Goal: Task Accomplishment & Management: Complete application form

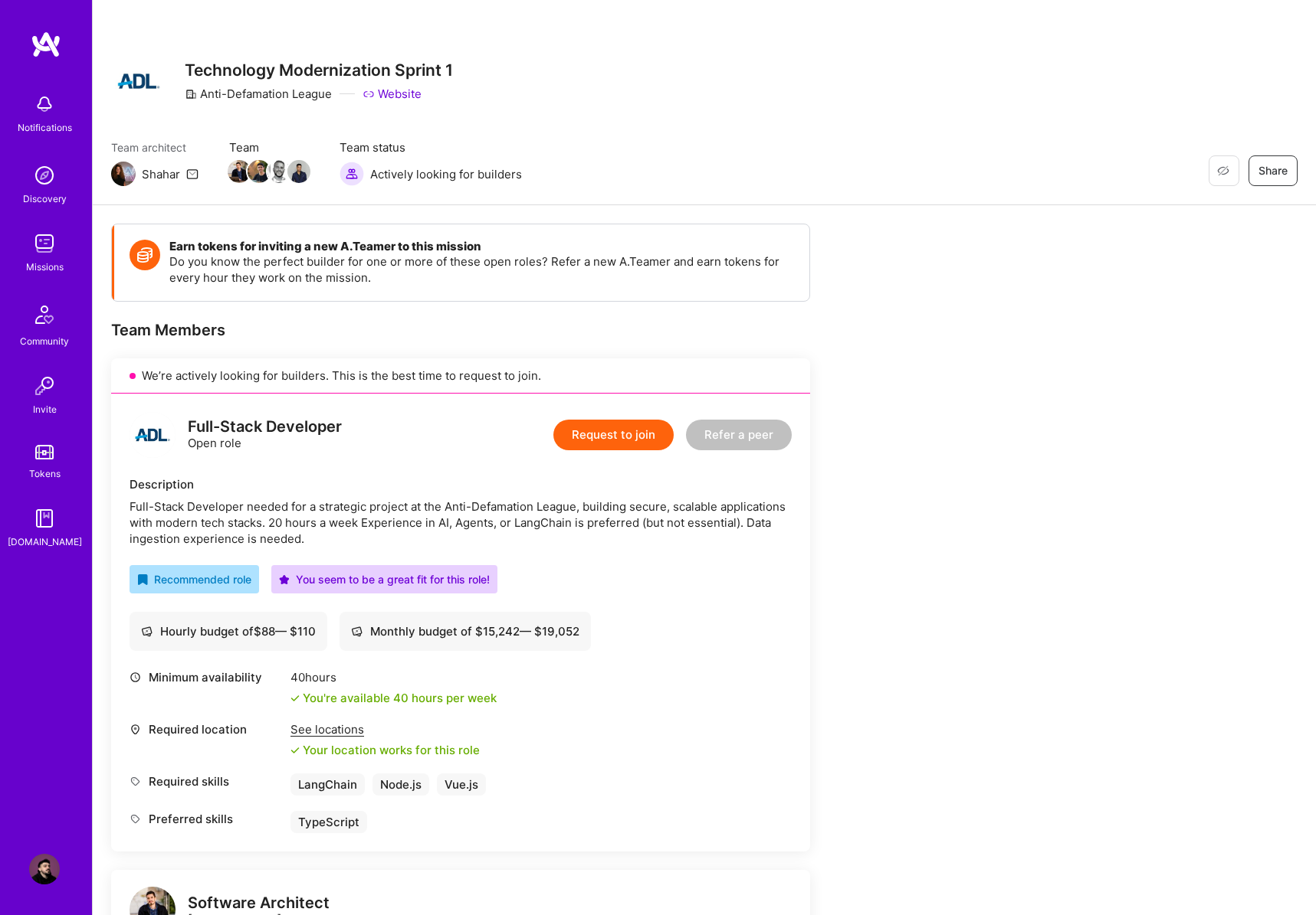
click at [640, 429] on button "Request to join" at bounding box center [613, 435] width 120 height 31
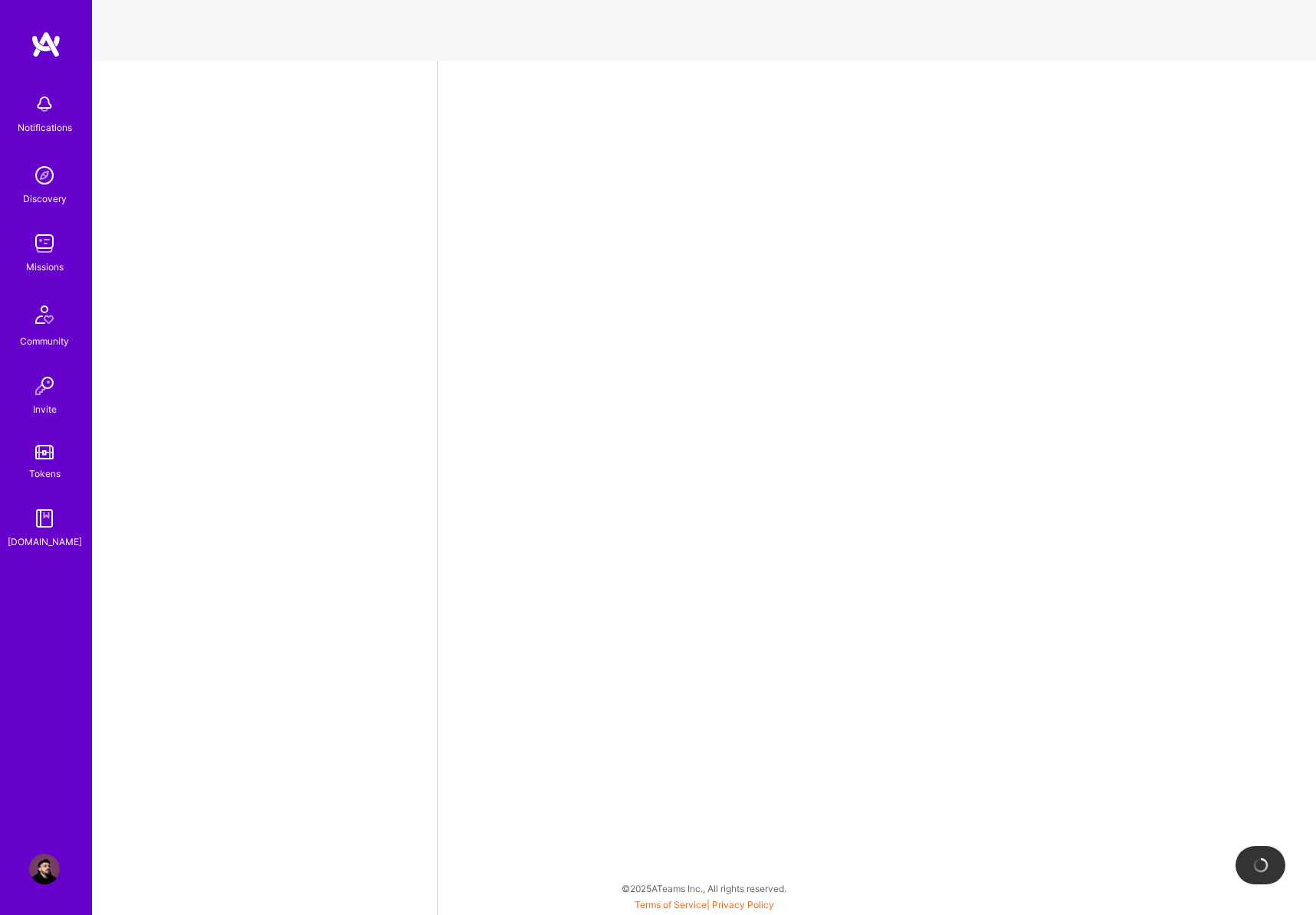
select select "RS"
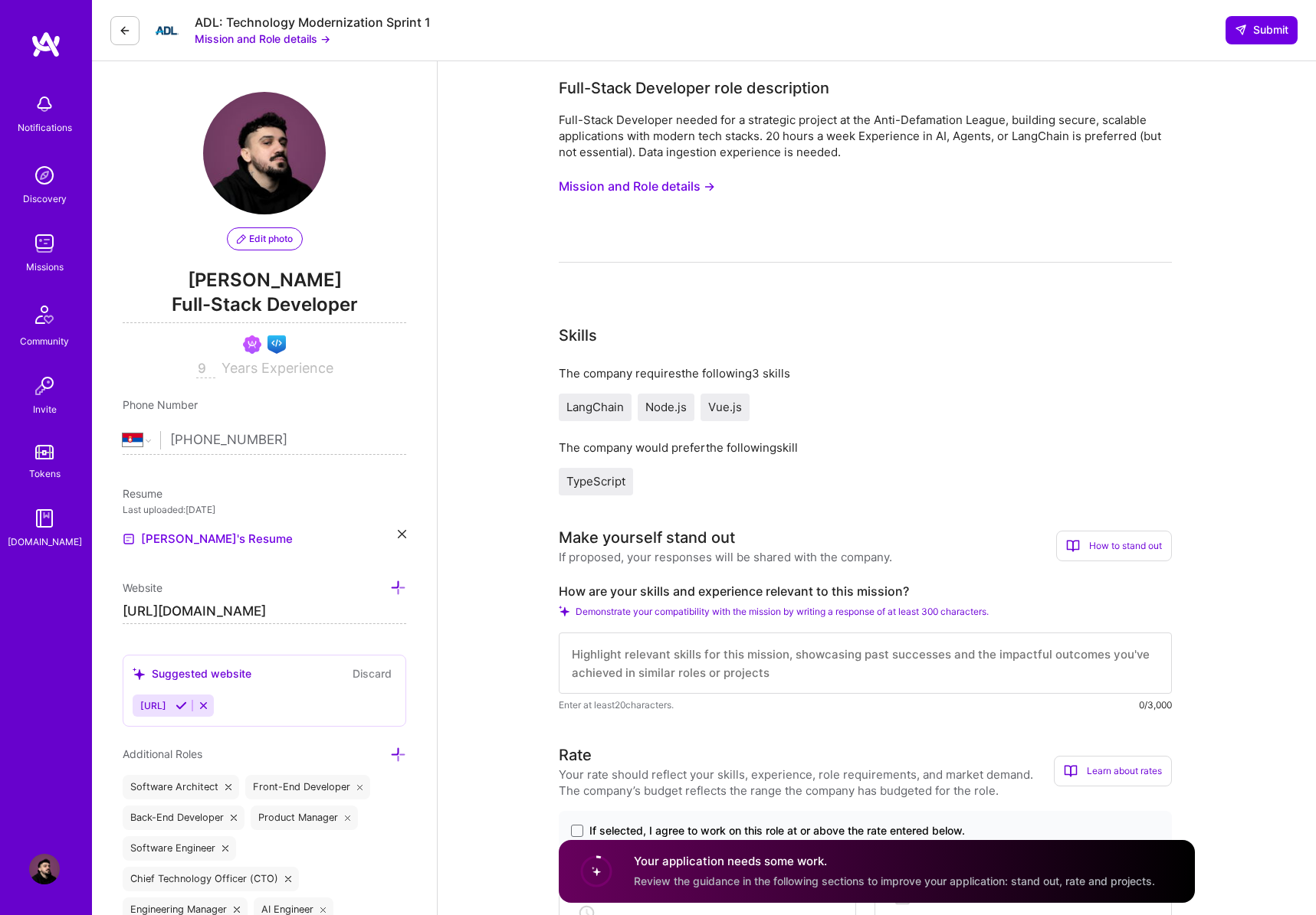
click at [618, 178] on button "Mission and Role details →" at bounding box center [636, 186] width 156 height 28
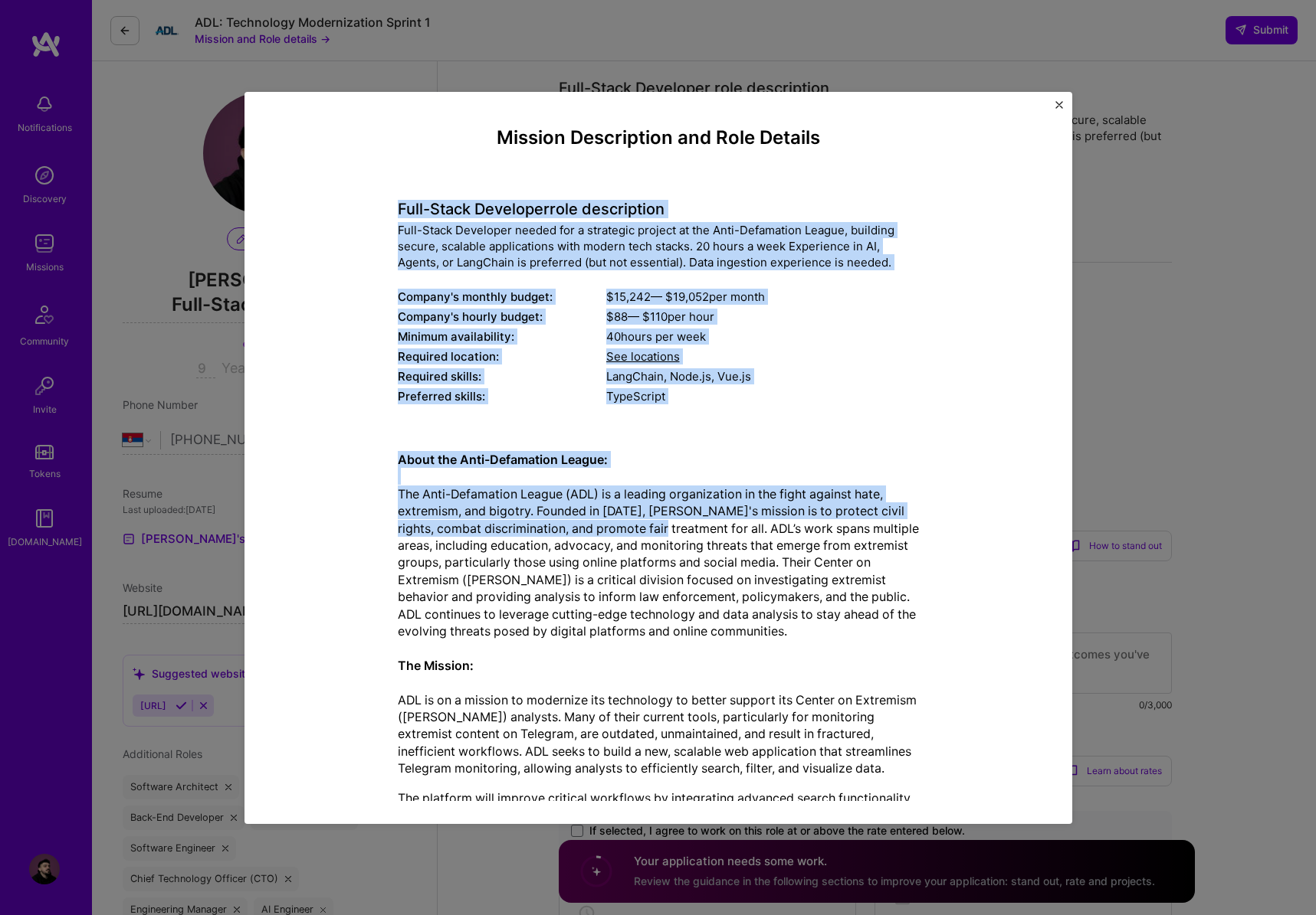
drag, startPoint x: 400, startPoint y: 205, endPoint x: 685, endPoint y: 554, distance: 450.6
click at [670, 544] on div "Mission Description and Role Details Full-Stack Developer role description Full…" at bounding box center [658, 557] width 521 height 859
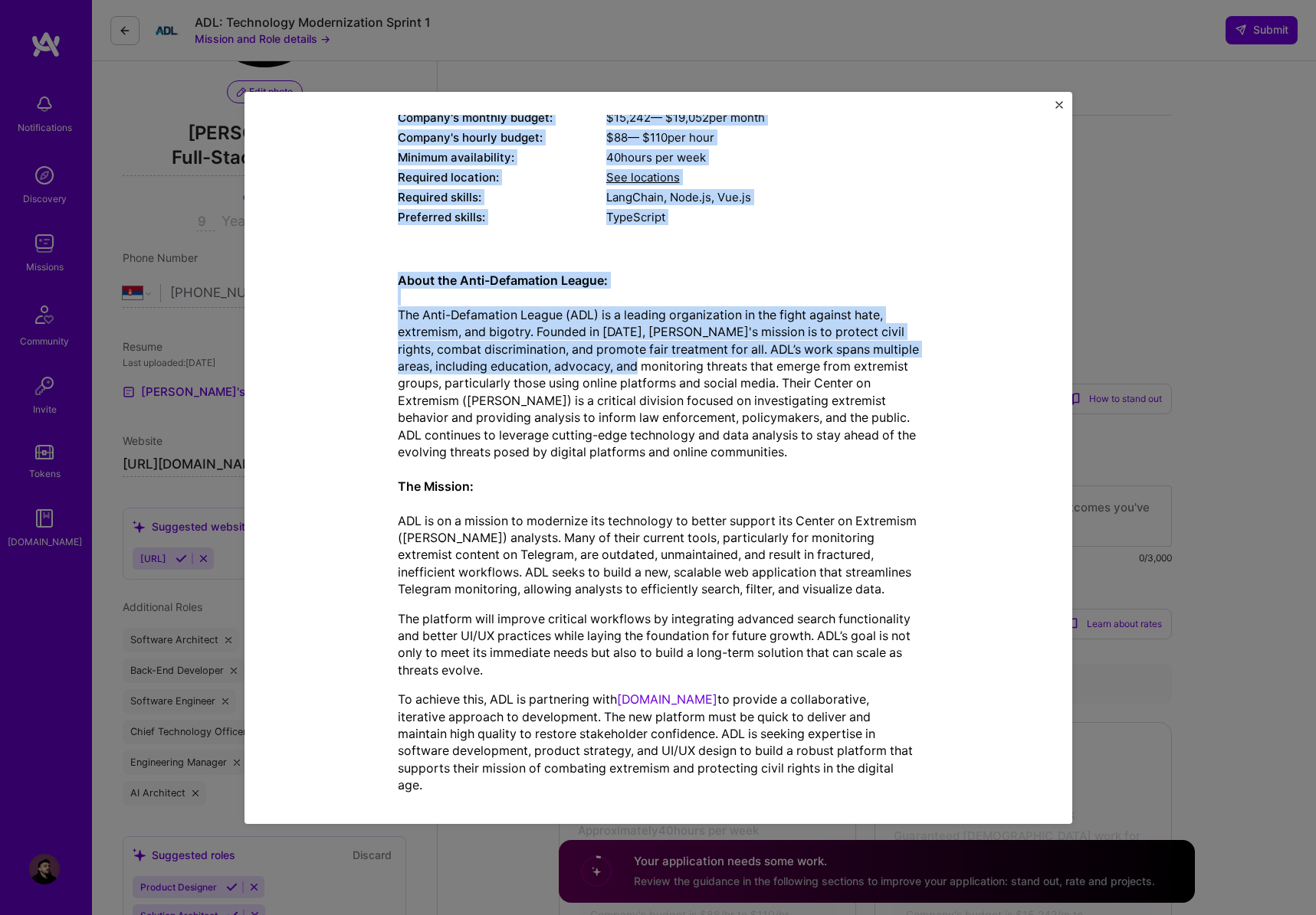
scroll to position [304, 0]
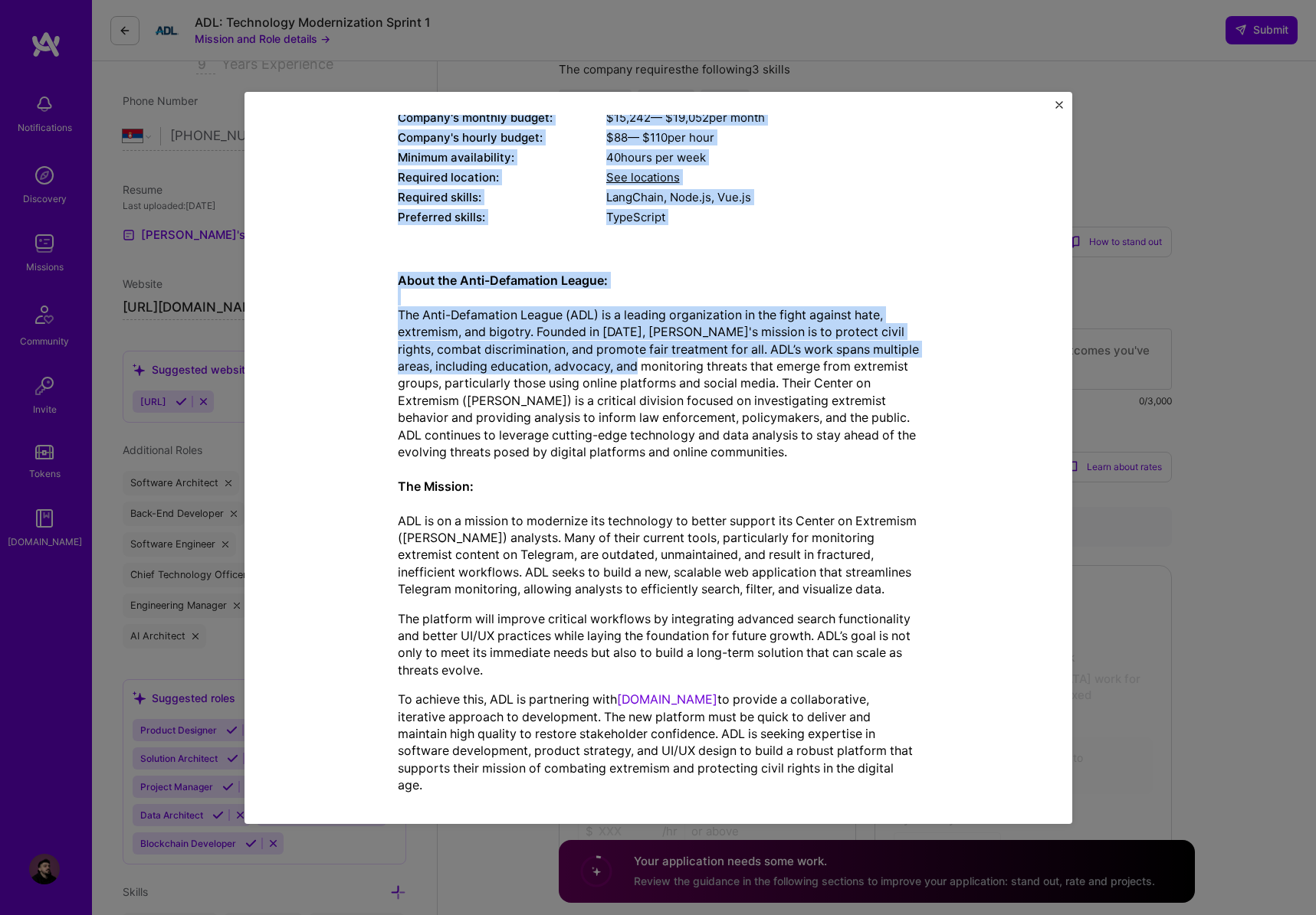
click at [888, 767] on p "To achieve this, ADL is partnering with [DOMAIN_NAME] to provide a collaborativ…" at bounding box center [658, 742] width 521 height 102
copy div "Lore-Ipsum Dolorsita cons adipiscinge Sedd-Eiusm Temporinc utlabo etd m aliquae…"
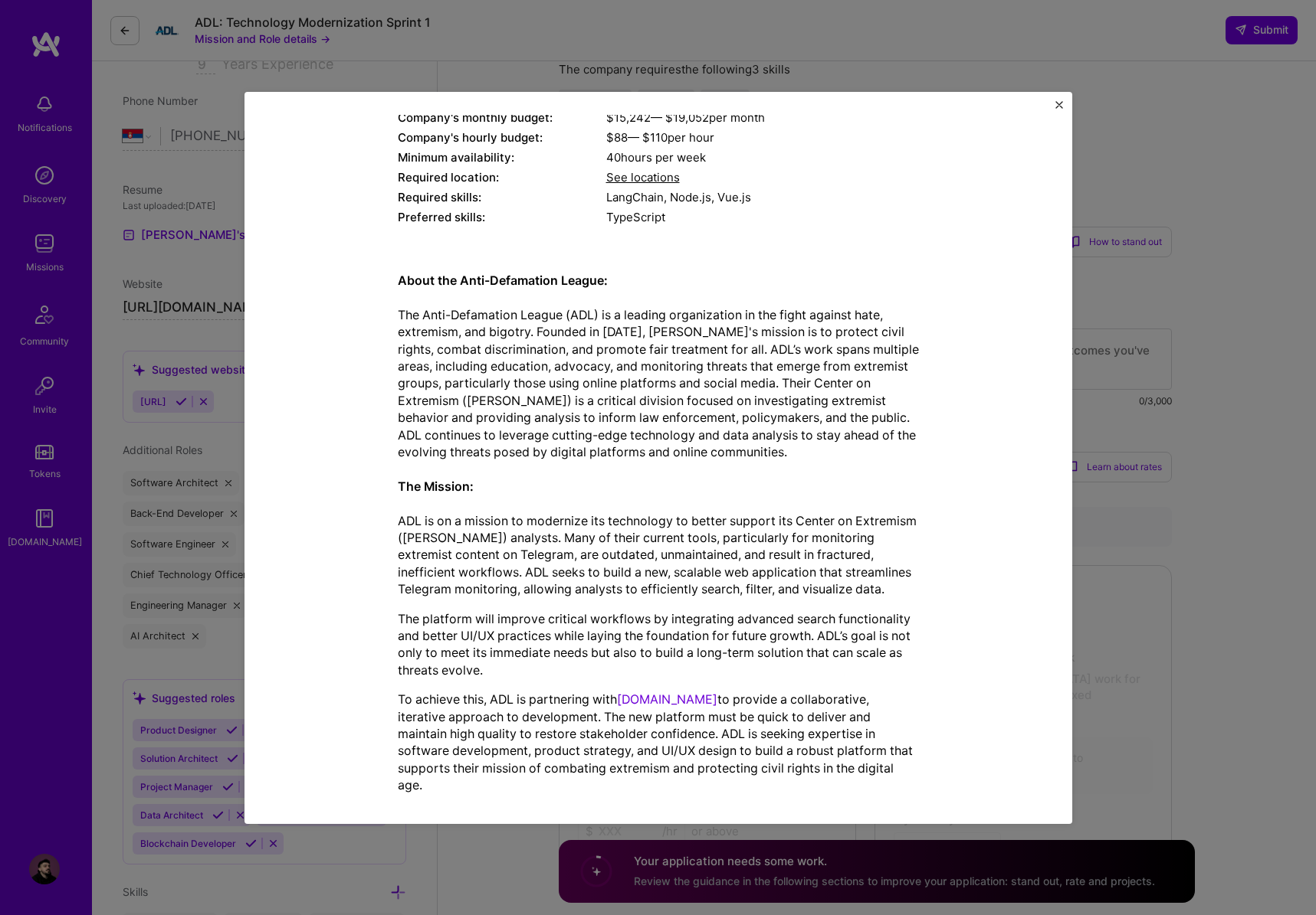
click at [682, 683] on div "About the Anti-Defamation League: The Anti-Defamation League (ADL) is a leading…" at bounding box center [658, 533] width 521 height 522
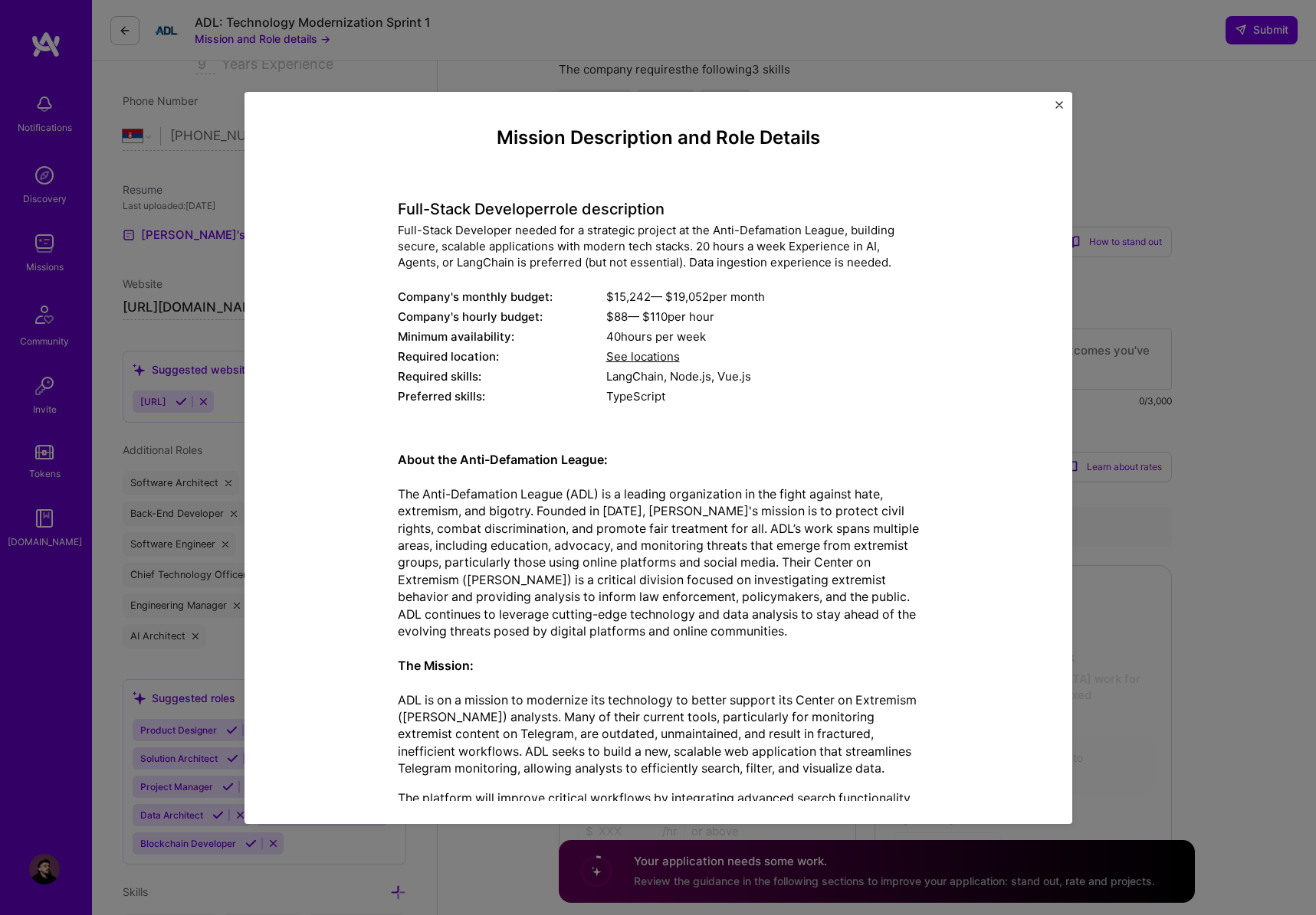
scroll to position [0, 0]
click at [1142, 440] on div "Mission Description and Role Details Full-Stack Developer role description Full…" at bounding box center [658, 458] width 1316 height 915
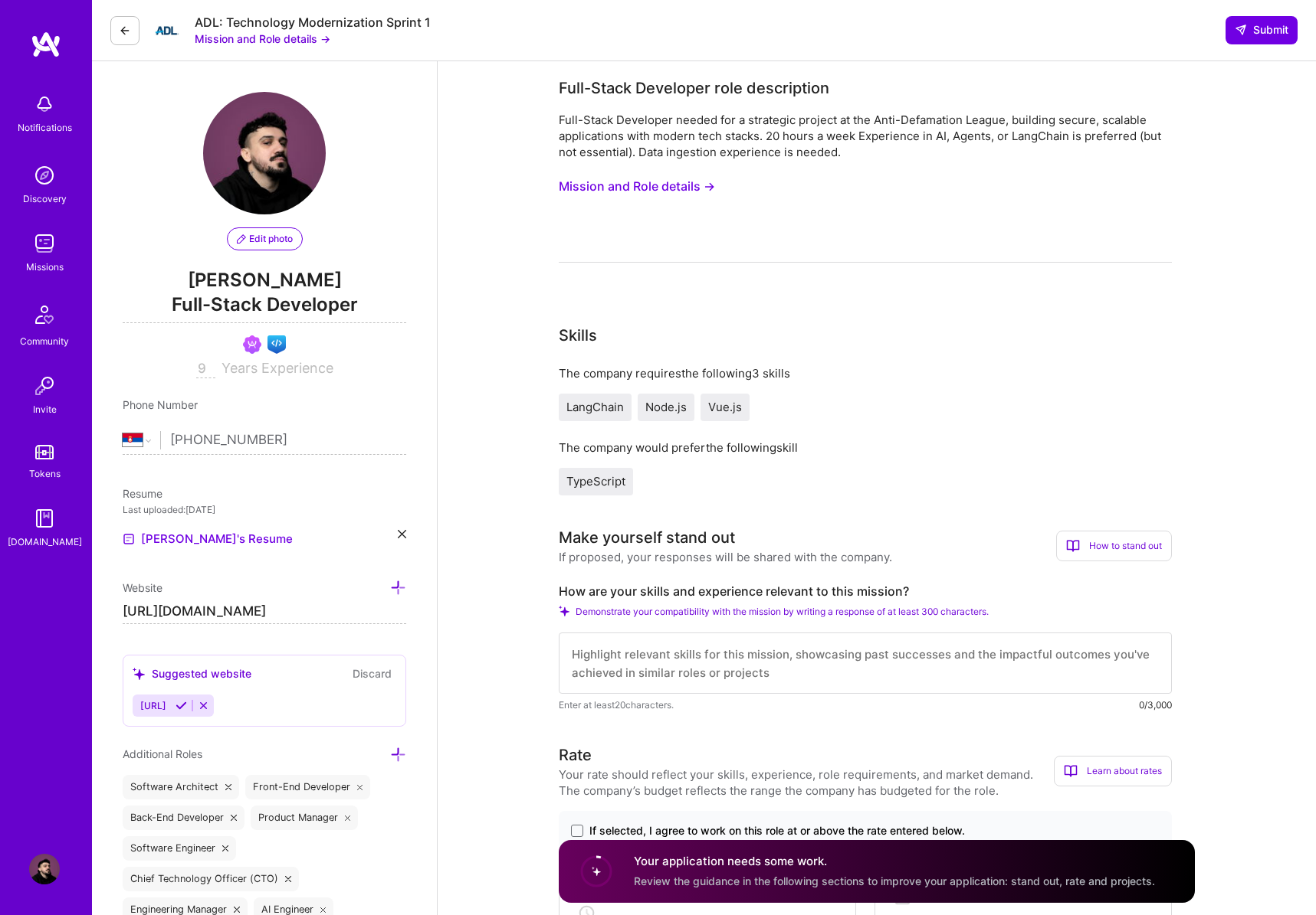
click at [731, 669] on textarea at bounding box center [865, 663] width 613 height 61
paste textarea "Lor ipsum, D’si ametc adi elit seddoe te incid utlabo etdo magn AL-enimad minim…"
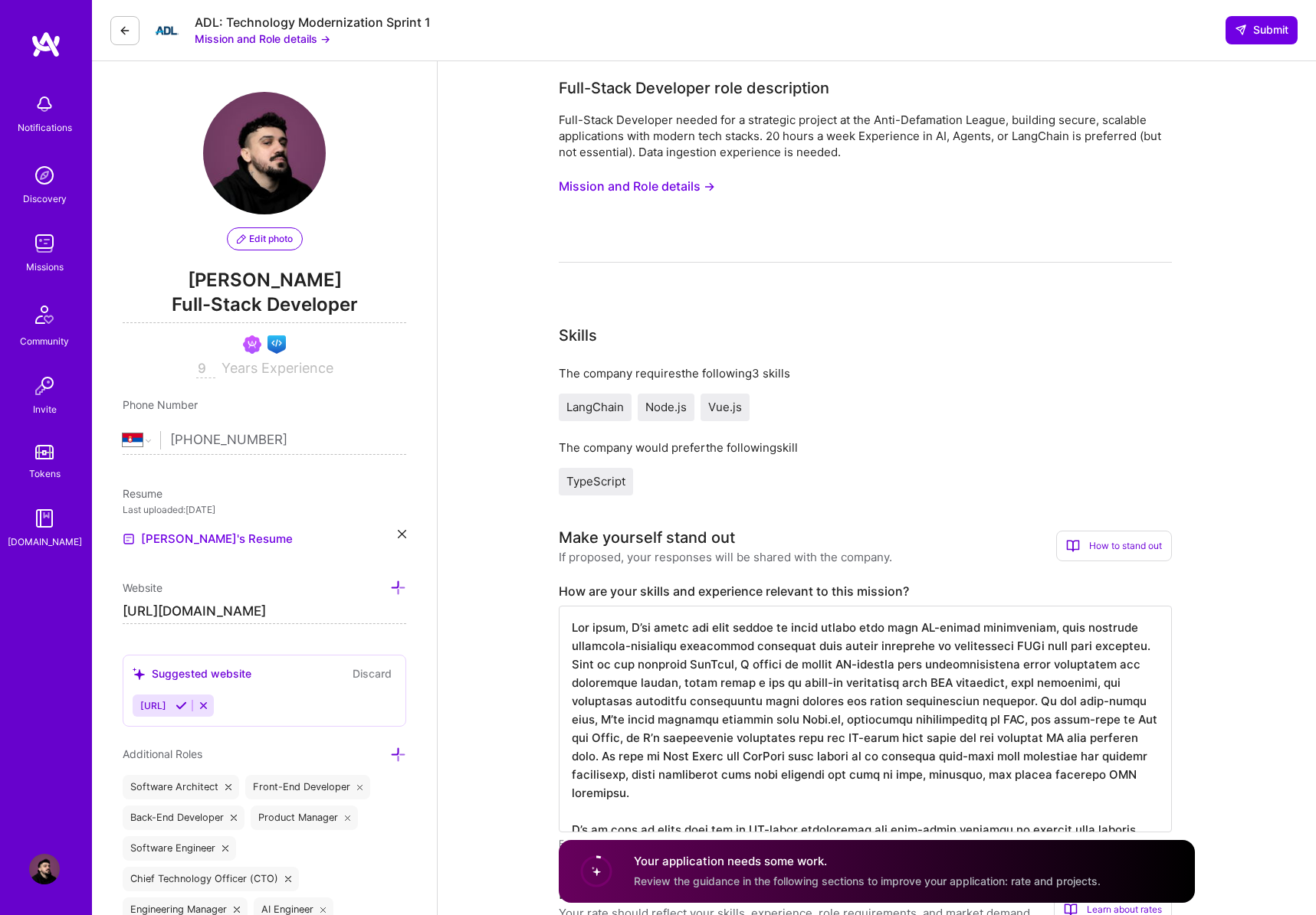
click at [636, 628] on textarea at bounding box center [865, 720] width 613 height 227
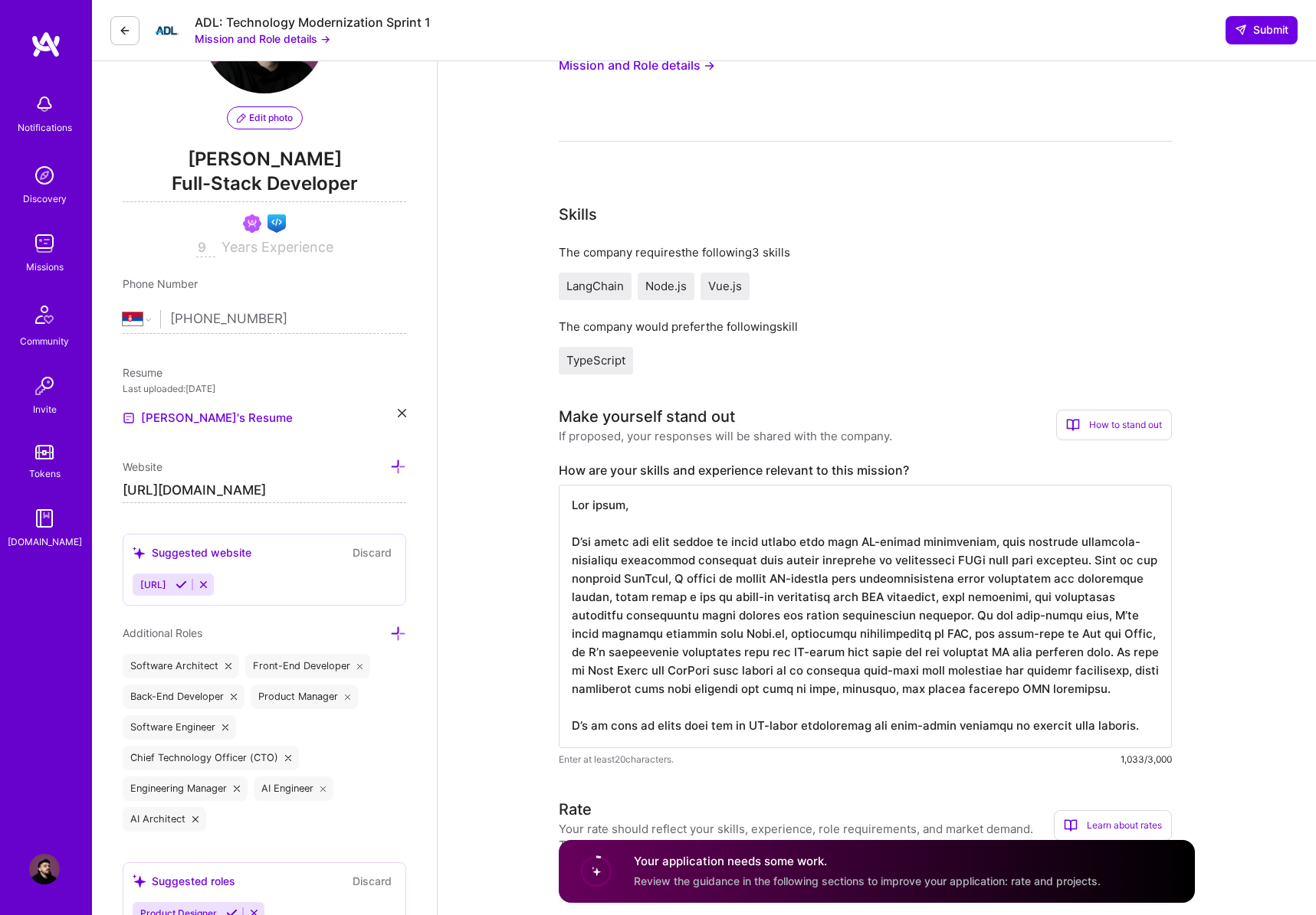
scroll to position [282, 0]
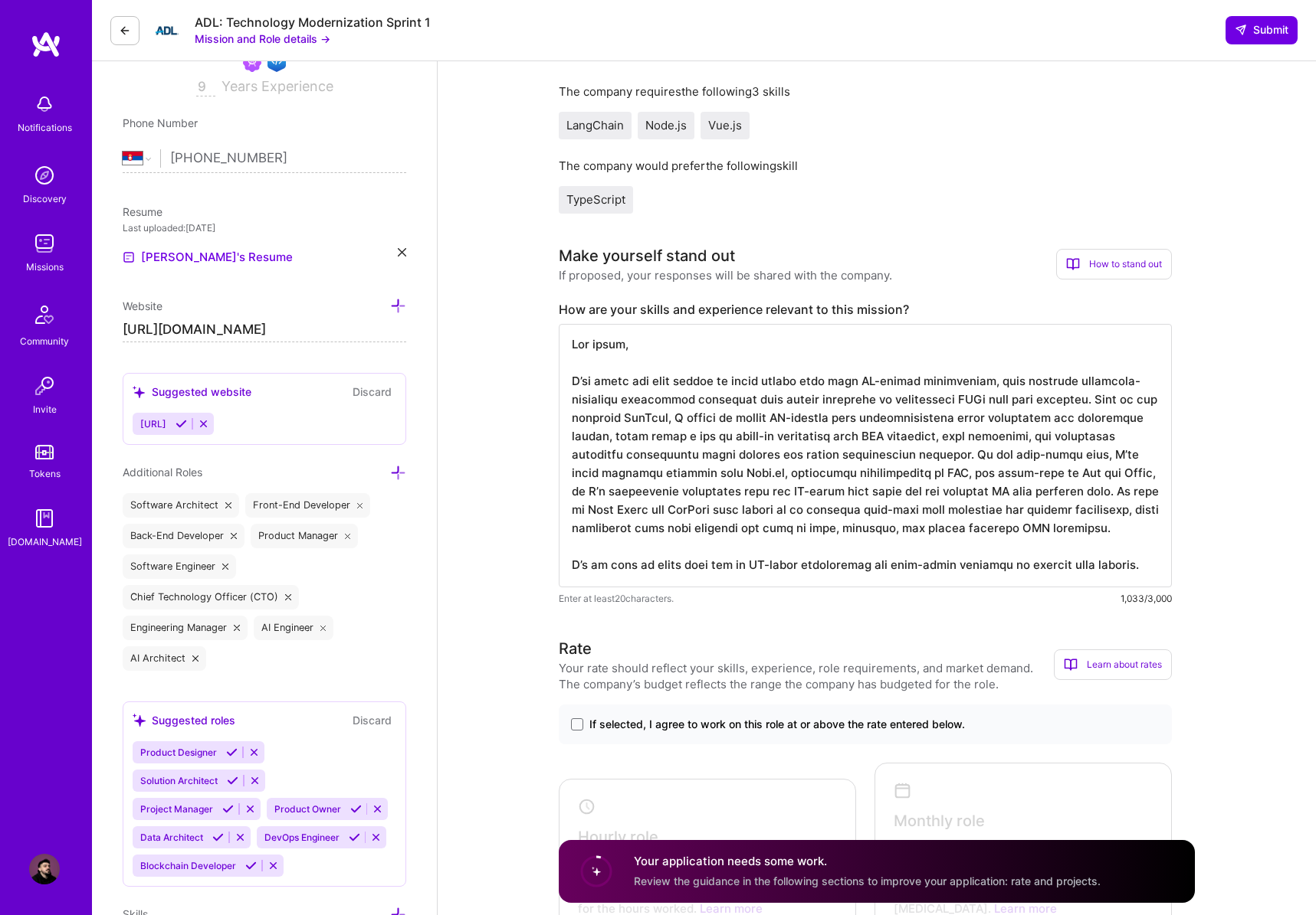
click at [675, 397] on textarea at bounding box center [865, 456] width 613 height 264
drag, startPoint x: 675, startPoint y: 397, endPoint x: 1021, endPoint y: 379, distance: 346.5
click at [1021, 379] on textarea at bounding box center [865, 456] width 613 height 264
click at [735, 459] on textarea "Hey there, I’ve spent the last couple of years diving deep into AI-driven devel…" at bounding box center [865, 456] width 613 height 264
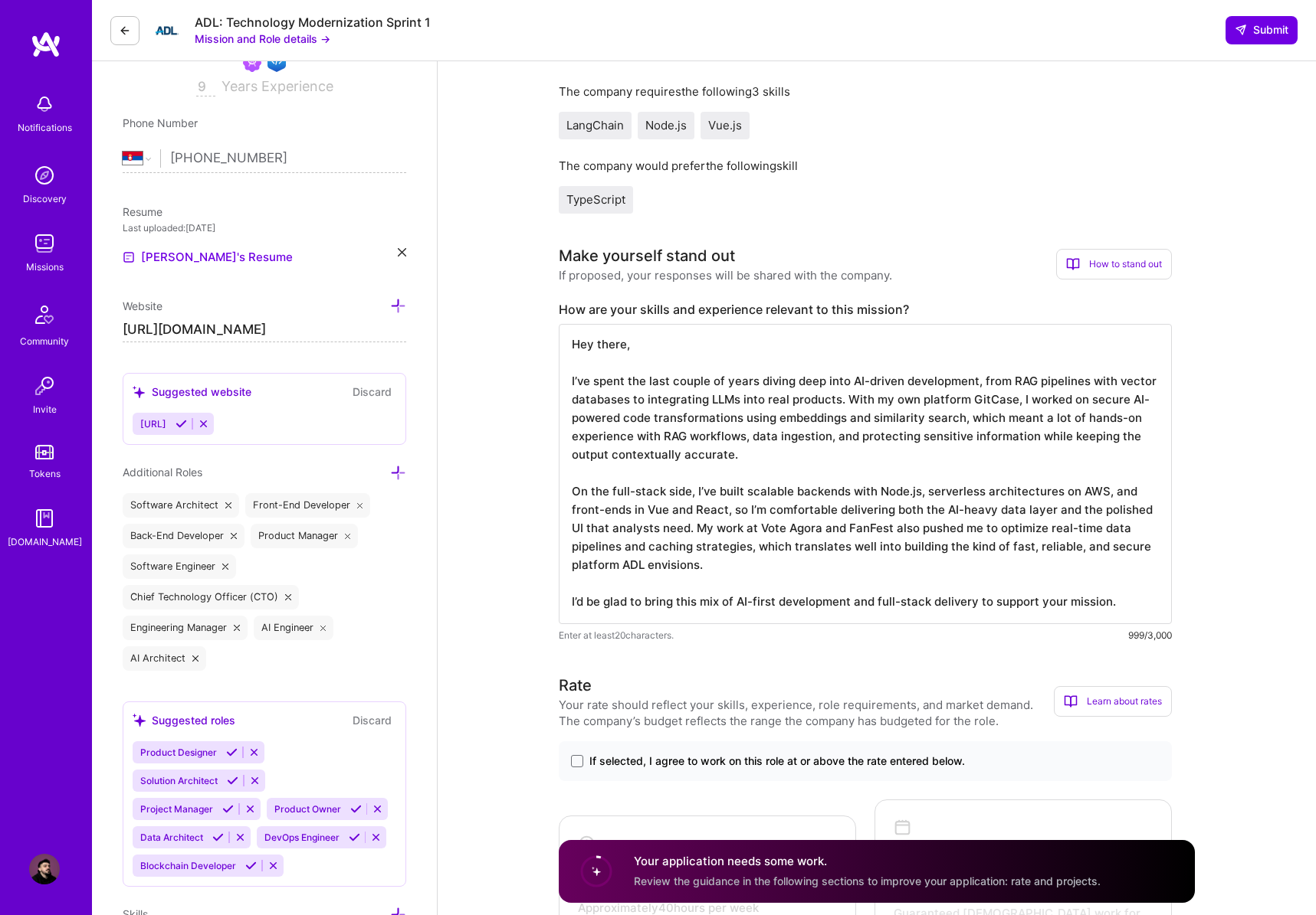
click at [718, 548] on textarea "Hey there, I’ve spent the last couple of years diving deep into AI-driven devel…" at bounding box center [865, 475] width 613 height 300
drag, startPoint x: 704, startPoint y: 550, endPoint x: 639, endPoint y: 553, distance: 65.1
click at [639, 553] on textarea "Hey there, I’ve spent the last couple of years diving deep into AI-driven devel…" at bounding box center [865, 475] width 613 height 300
click at [661, 551] on textarea "Hey there, I’ve spent the last couple of years diving deep into AI-driven devel…" at bounding box center [865, 475] width 613 height 300
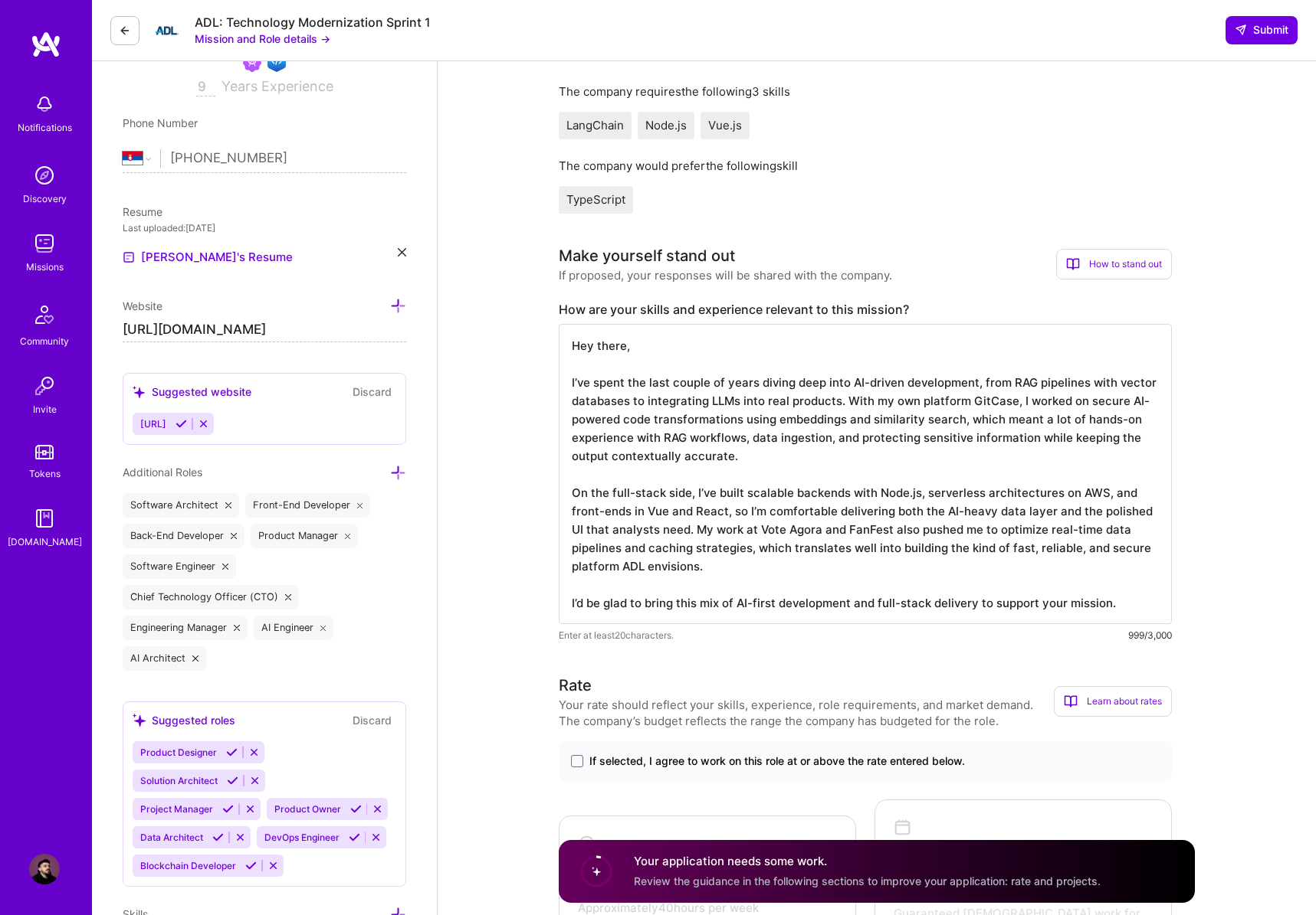
click at [722, 551] on textarea "Hey there, I’ve spent the last couple of years diving deep into AI-driven devel…" at bounding box center [865, 475] width 613 height 300
drag, startPoint x: 722, startPoint y: 551, endPoint x: 639, endPoint y: 549, distance: 83.0
click at [639, 549] on textarea "Hey there, I’ve spent the last couple of years diving deep into AI-driven devel…" at bounding box center [865, 475] width 613 height 300
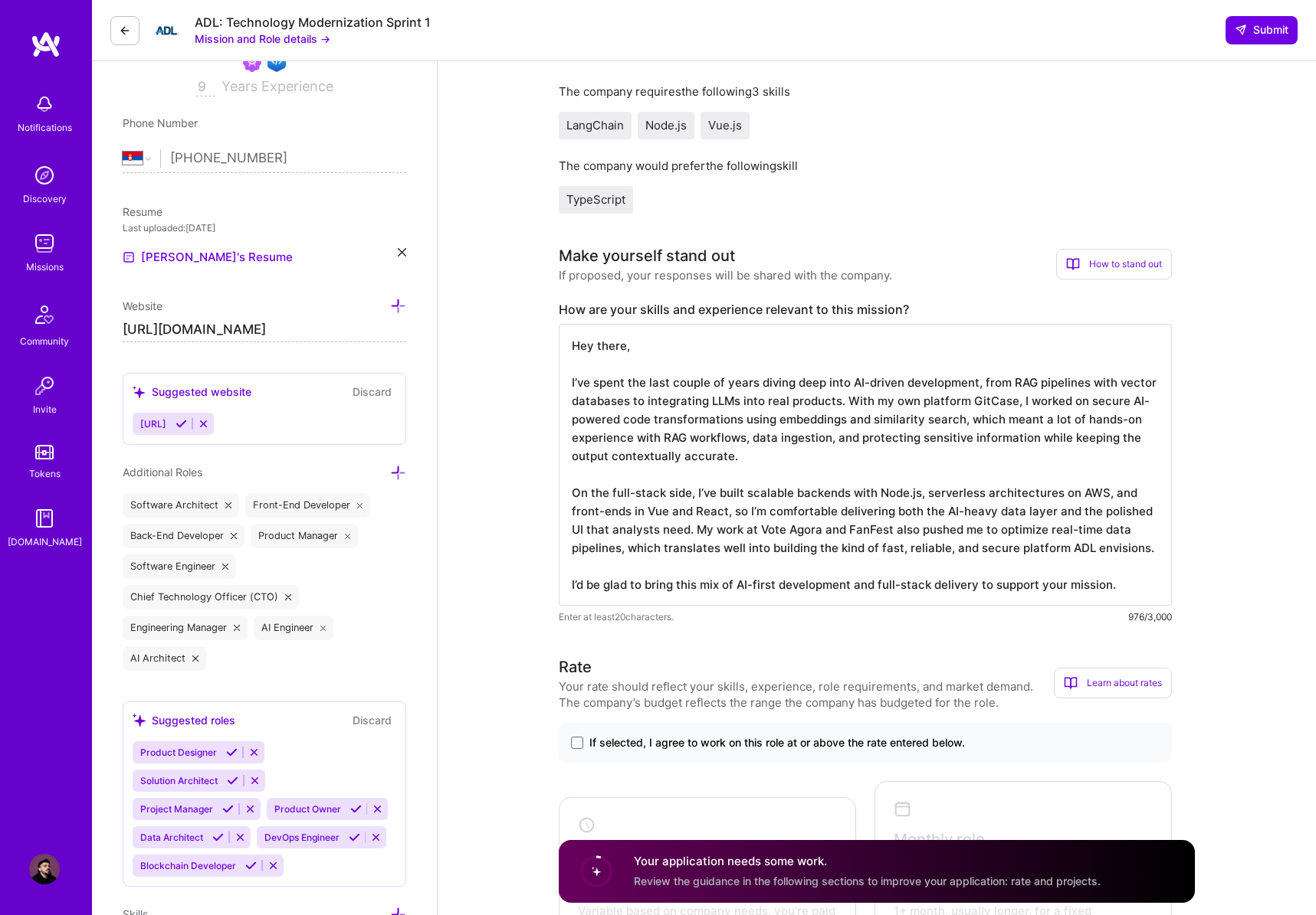
click at [1152, 546] on textarea "Hey there, I’ve spent the last couple of years diving deep into AI-driven devel…" at bounding box center [865, 465] width 613 height 282
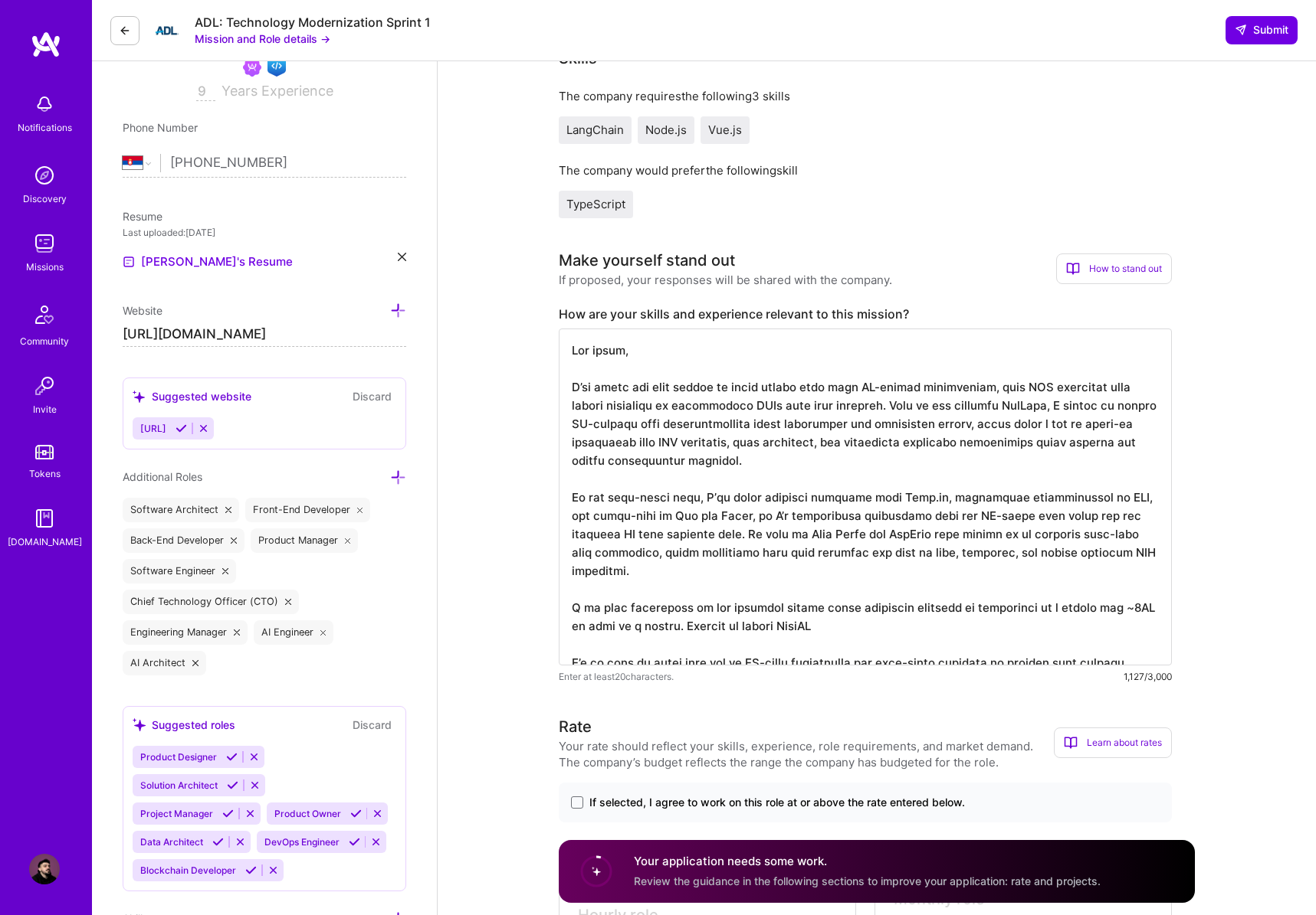
scroll to position [278, 0]
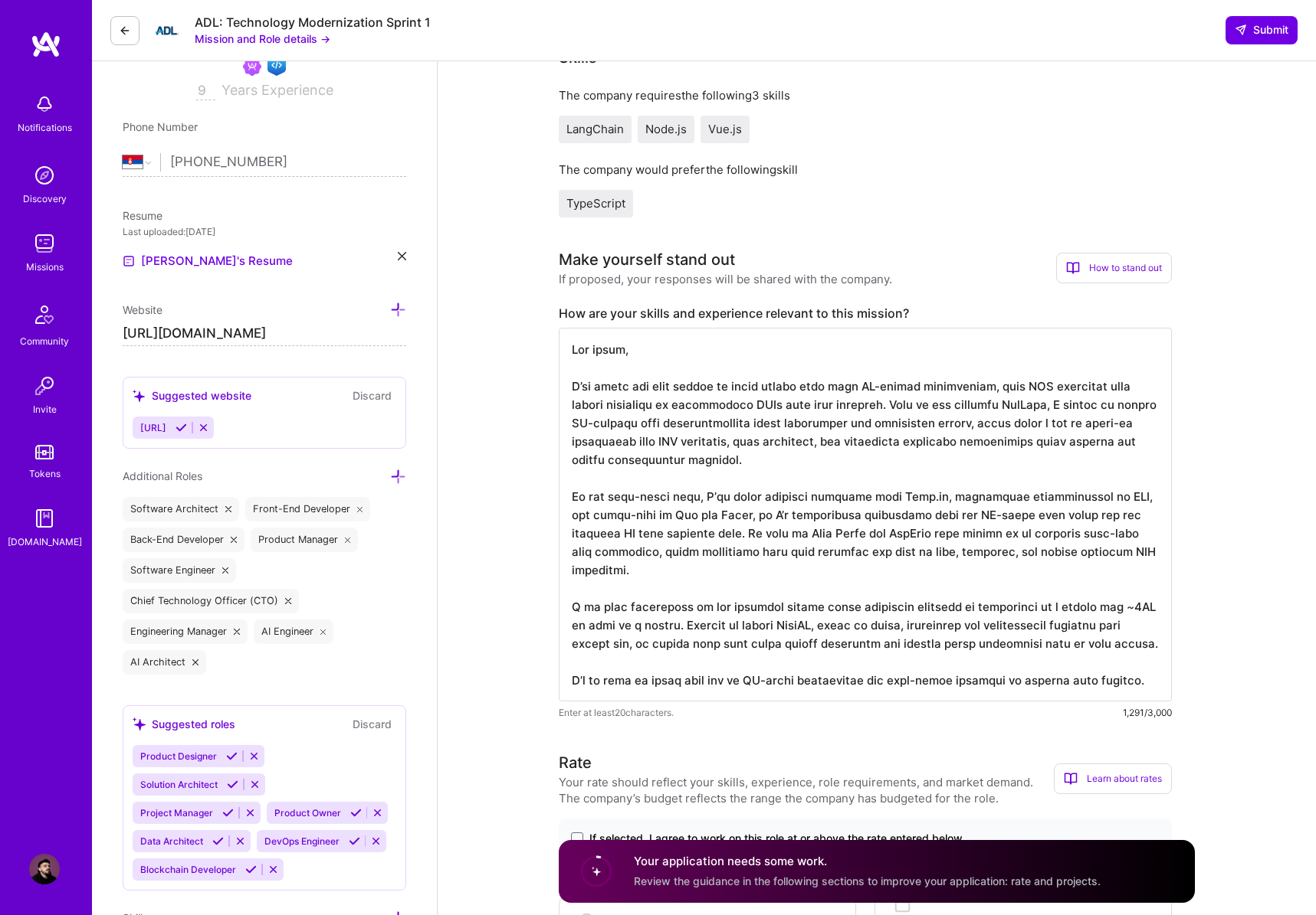
drag, startPoint x: 738, startPoint y: 681, endPoint x: 874, endPoint y: 683, distance: 136.0
click at [874, 683] on textarea at bounding box center [865, 515] width 613 height 374
click at [719, 646] on textarea at bounding box center [865, 515] width 613 height 374
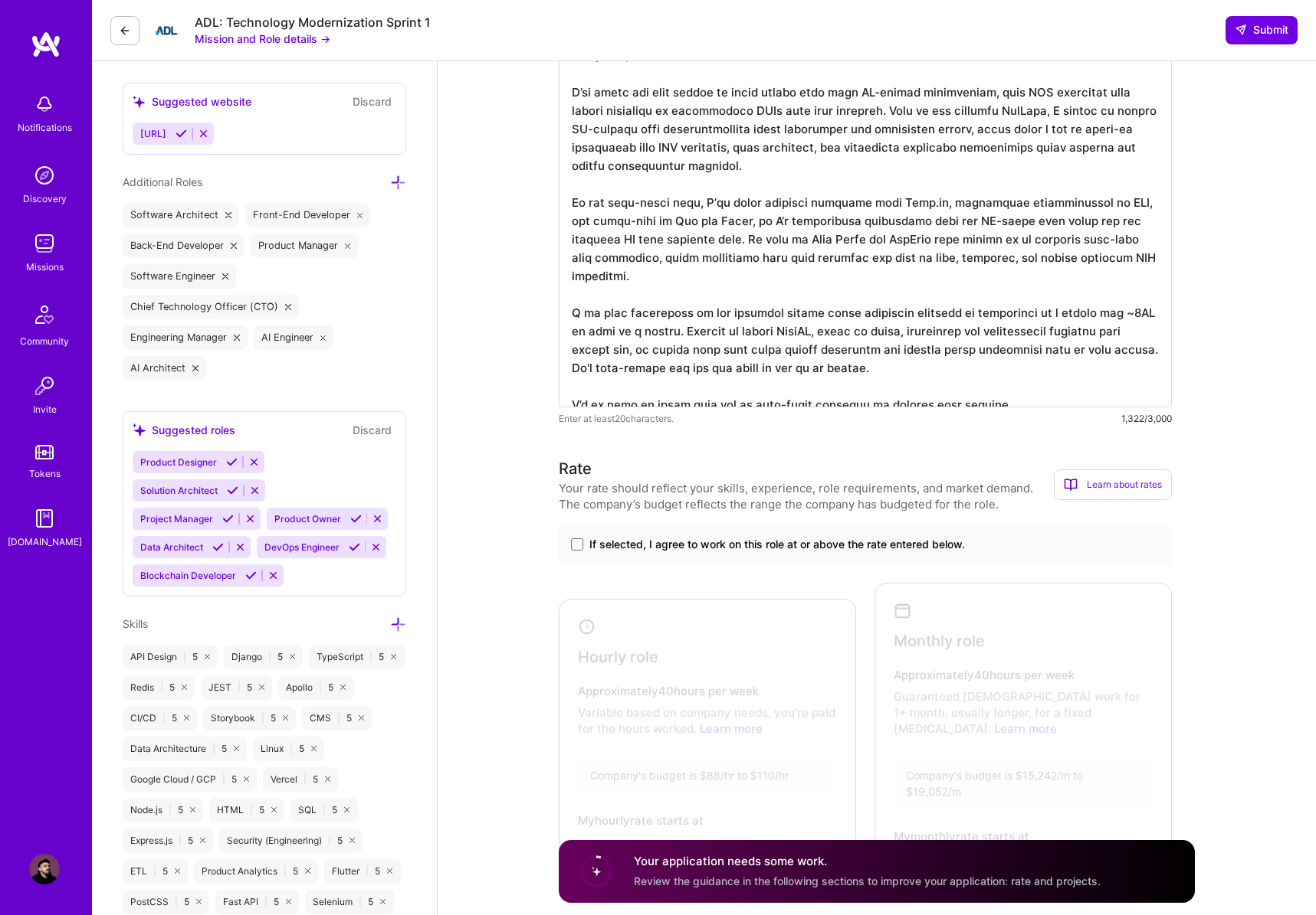
scroll to position [633, 0]
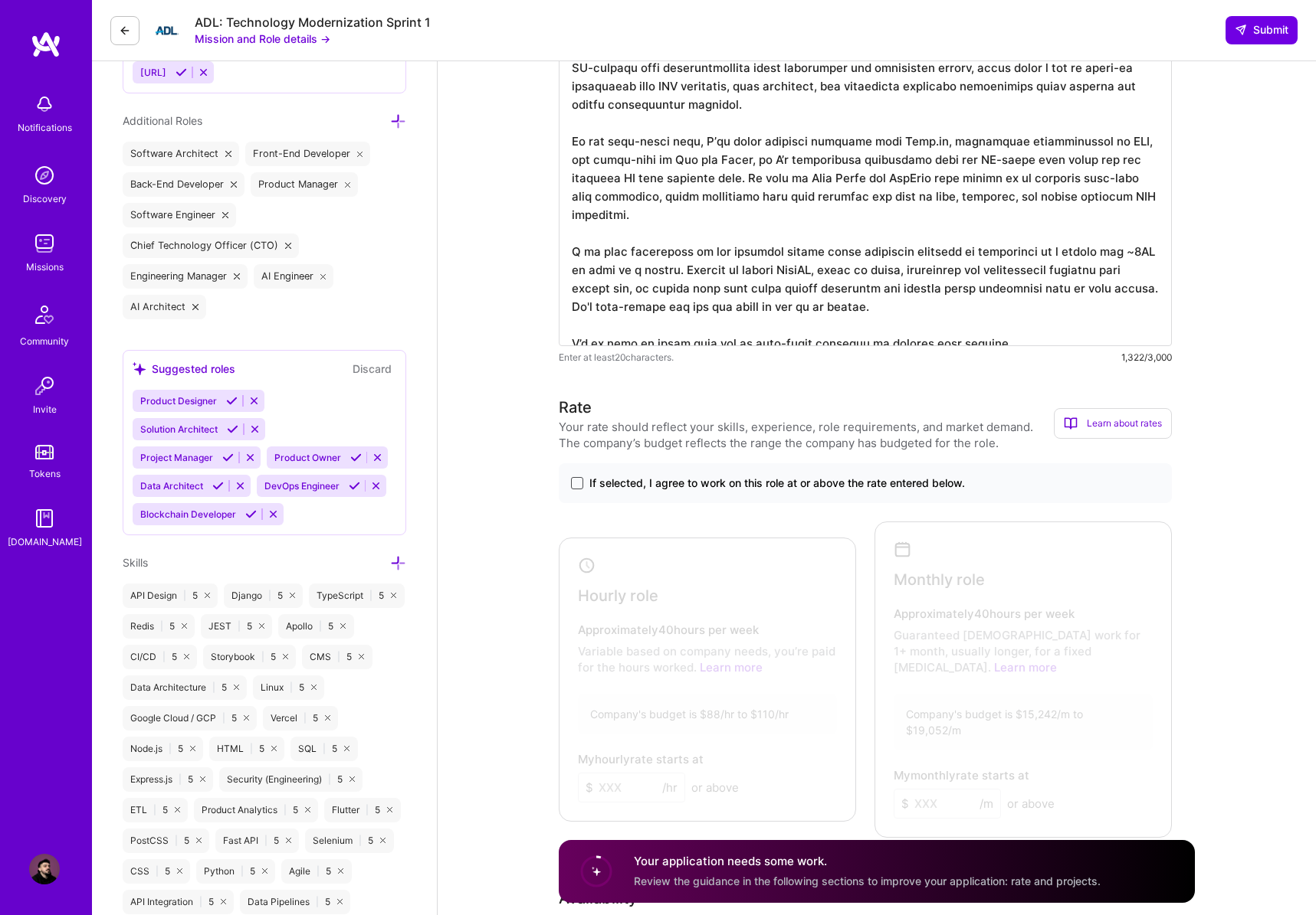
type textarea "Lor ipsum, D’si ametc adi elit seddoe te incid utlabo etdo magn AL-enimad minim…"
click at [580, 484] on span at bounding box center [577, 483] width 12 height 12
click at [0, 0] on input "If selected, I agree to work on this role at or above the rate entered below." at bounding box center [0, 0] width 0 height 0
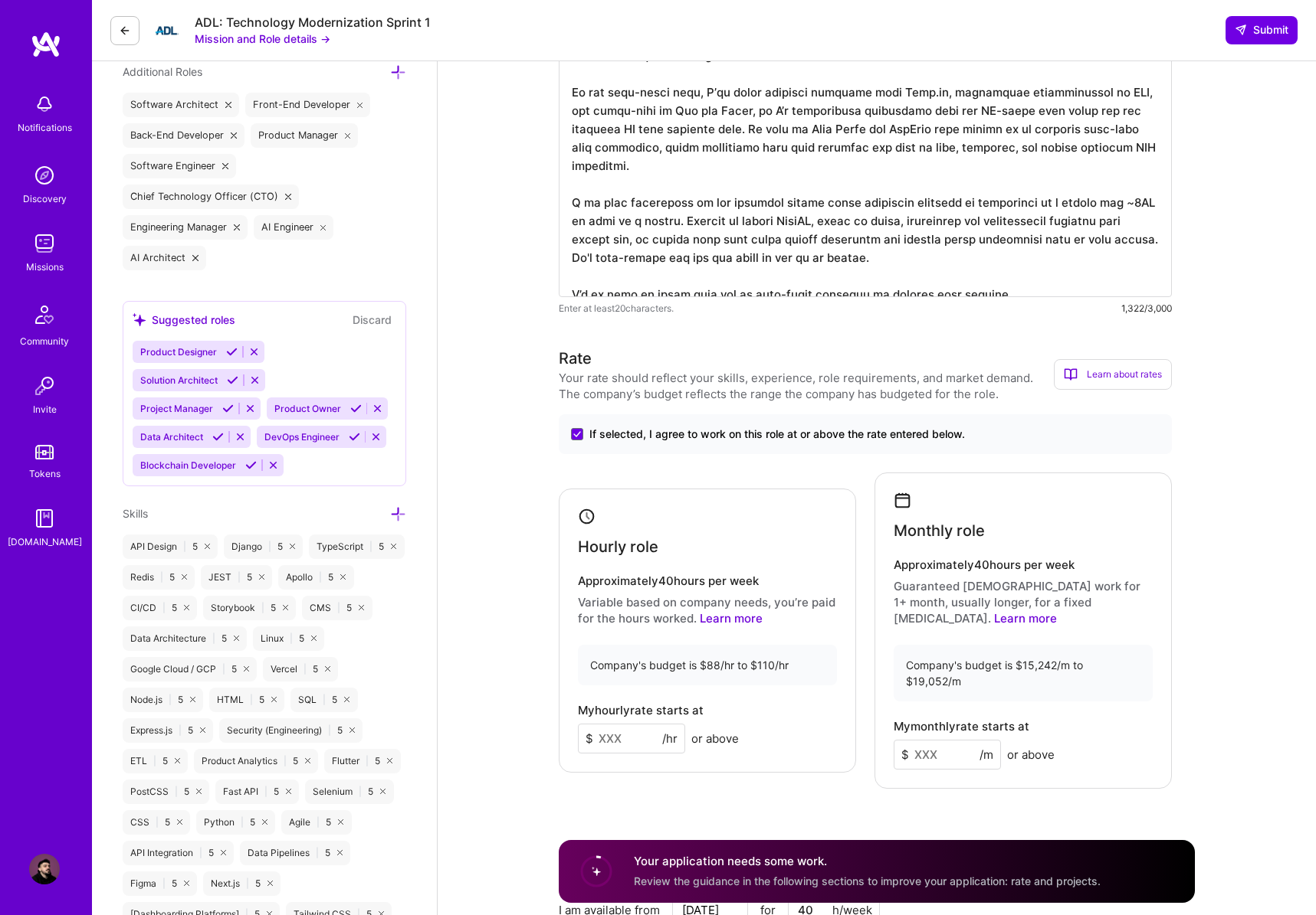
scroll to position [880, 0]
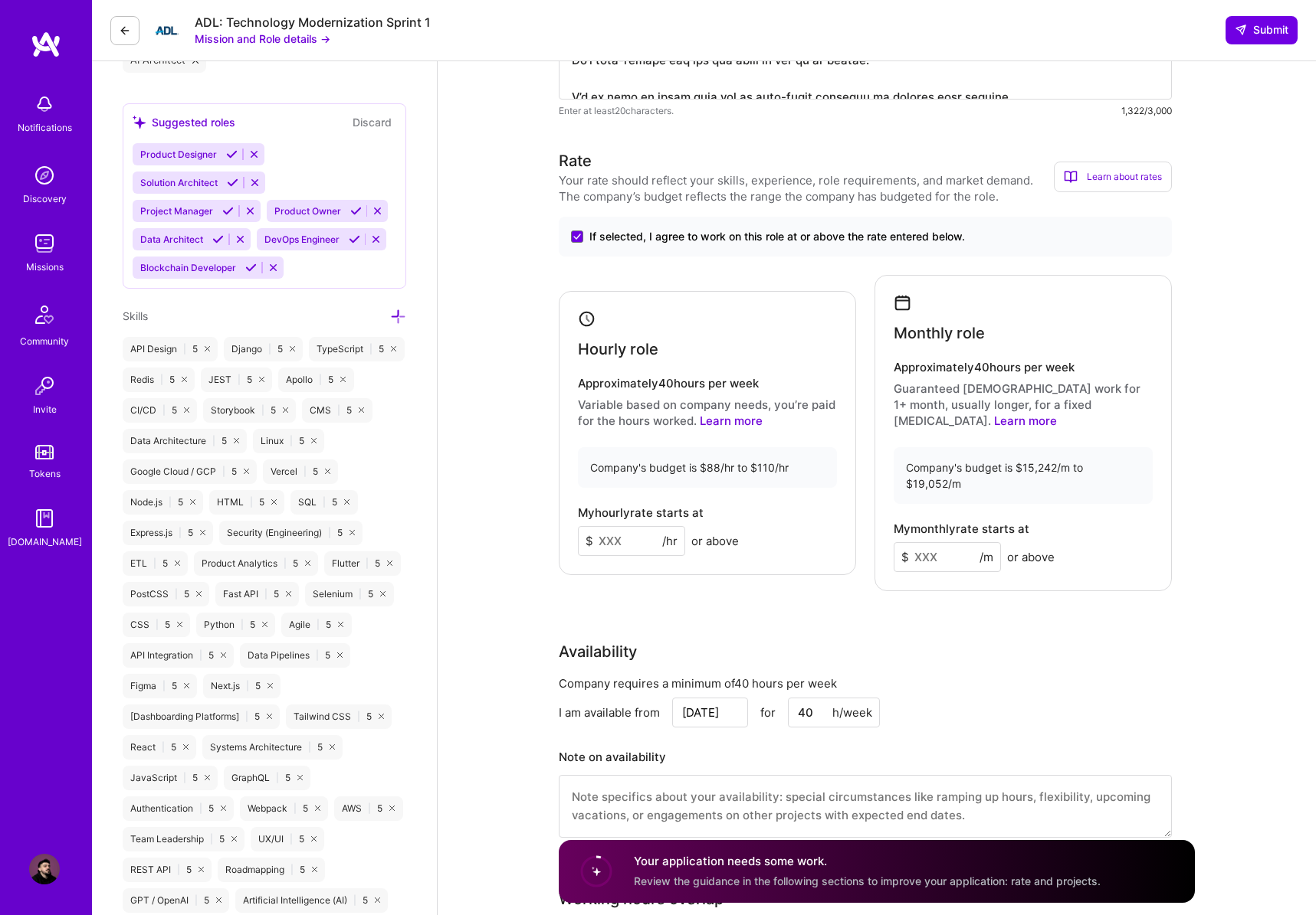
click at [620, 527] on input at bounding box center [632, 541] width 108 height 30
type input "102"
click at [950, 542] on input at bounding box center [947, 557] width 108 height 30
type input "16320"
click at [1147, 550] on div "Monthly role Approximately 40 hours per week Guaranteed [DEMOGRAPHIC_DATA] work…" at bounding box center [1023, 433] width 297 height 317
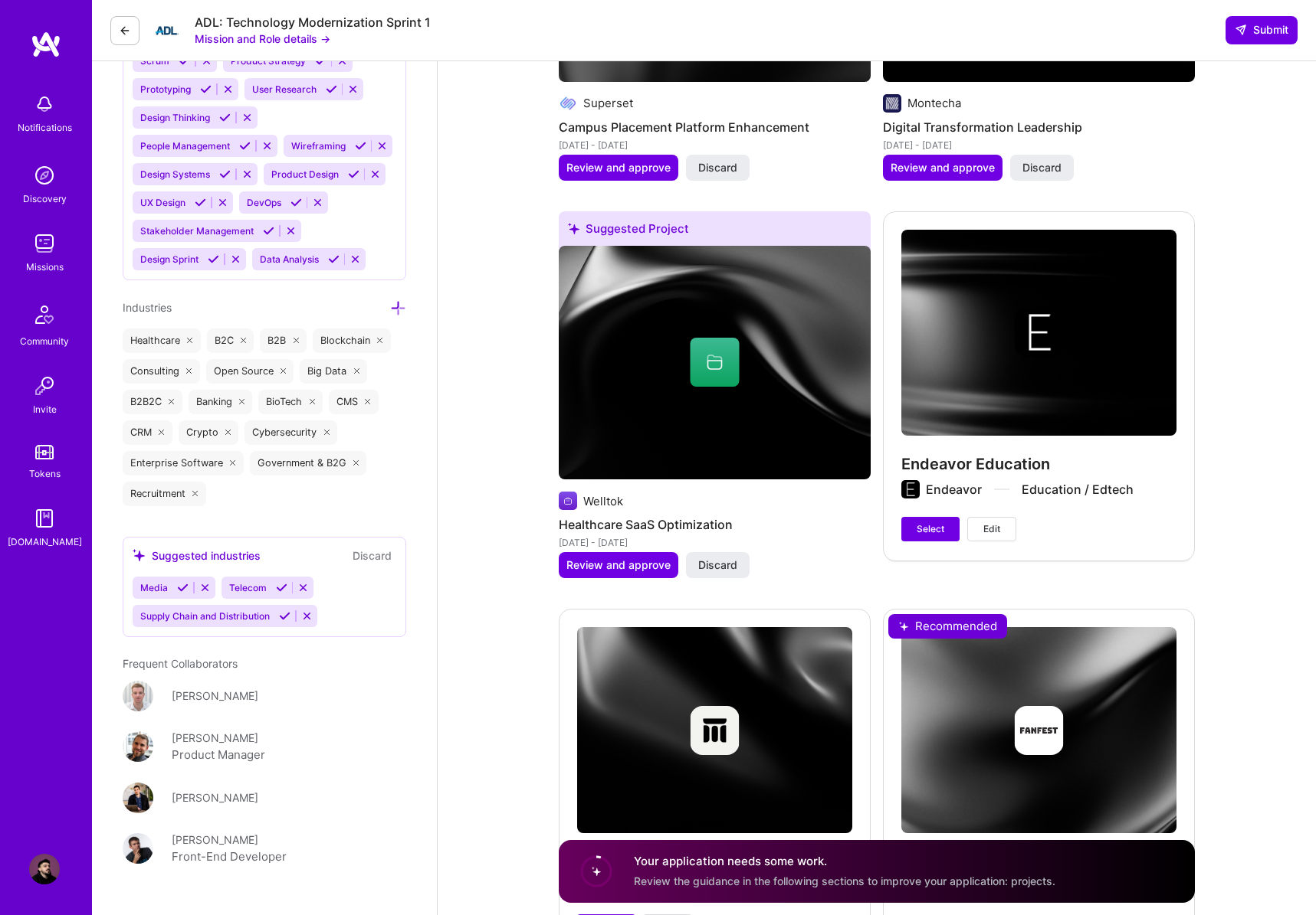
scroll to position [2463, 0]
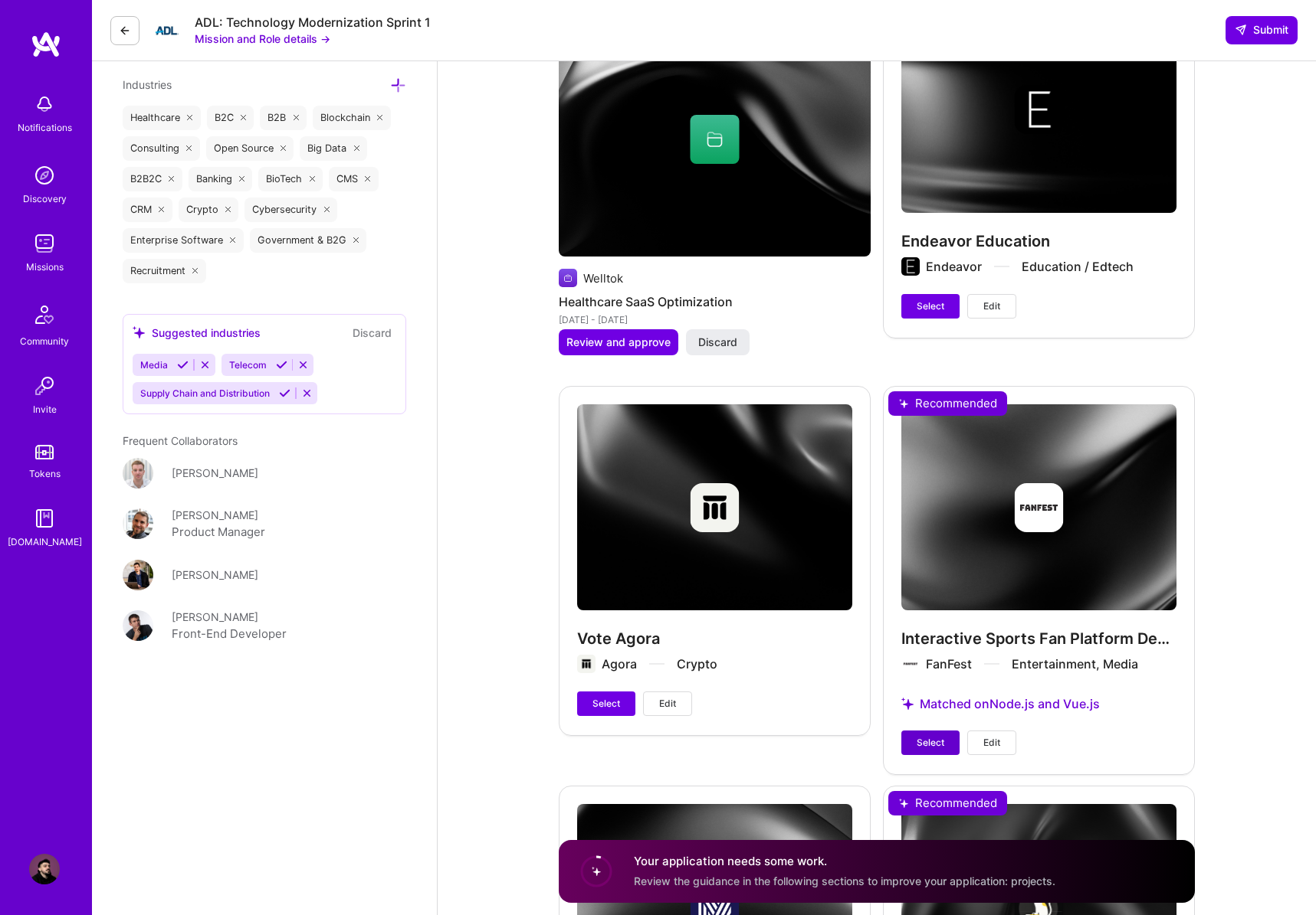
click at [937, 736] on span "Select" at bounding box center [930, 743] width 27 height 14
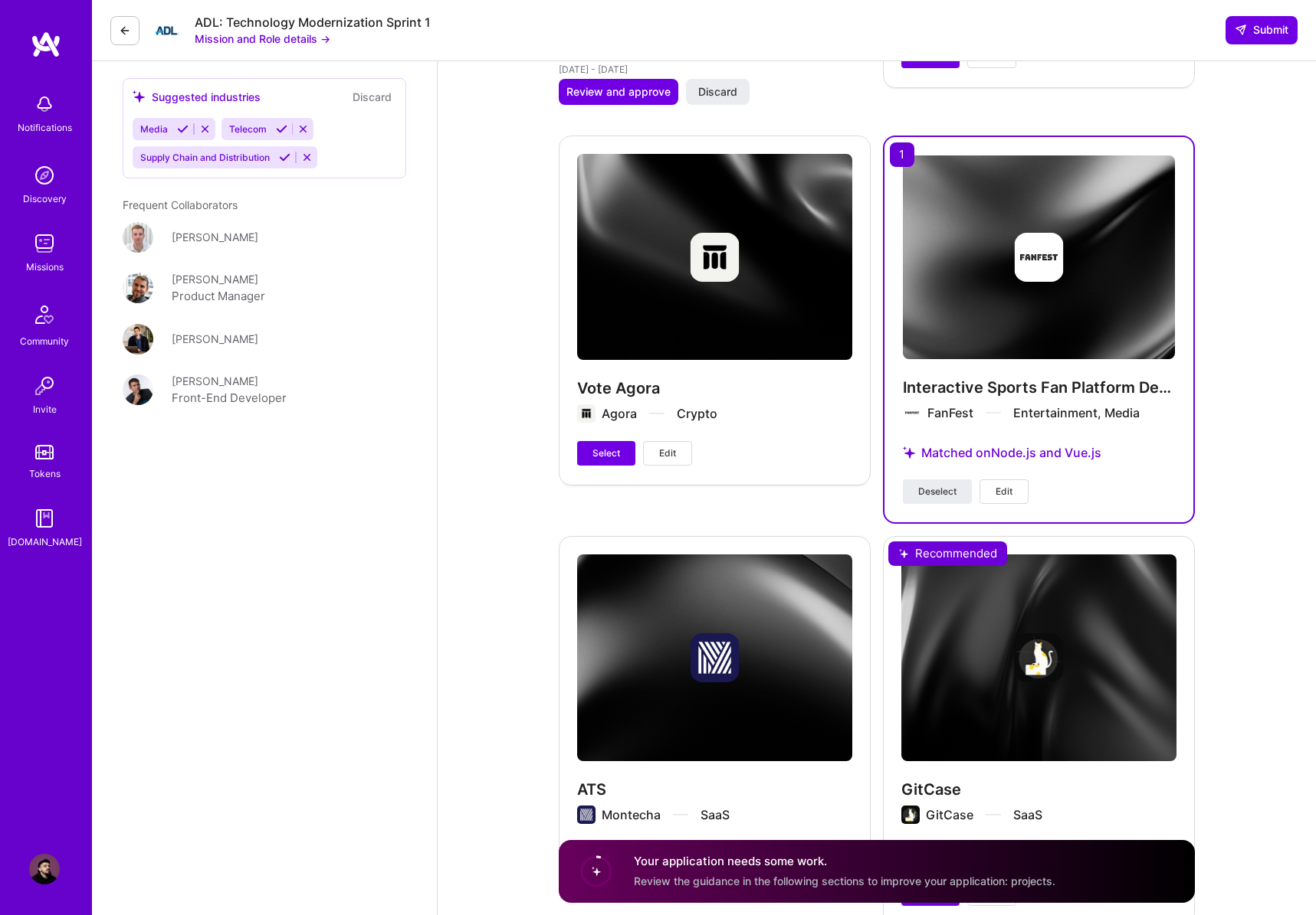
scroll to position [2882, 0]
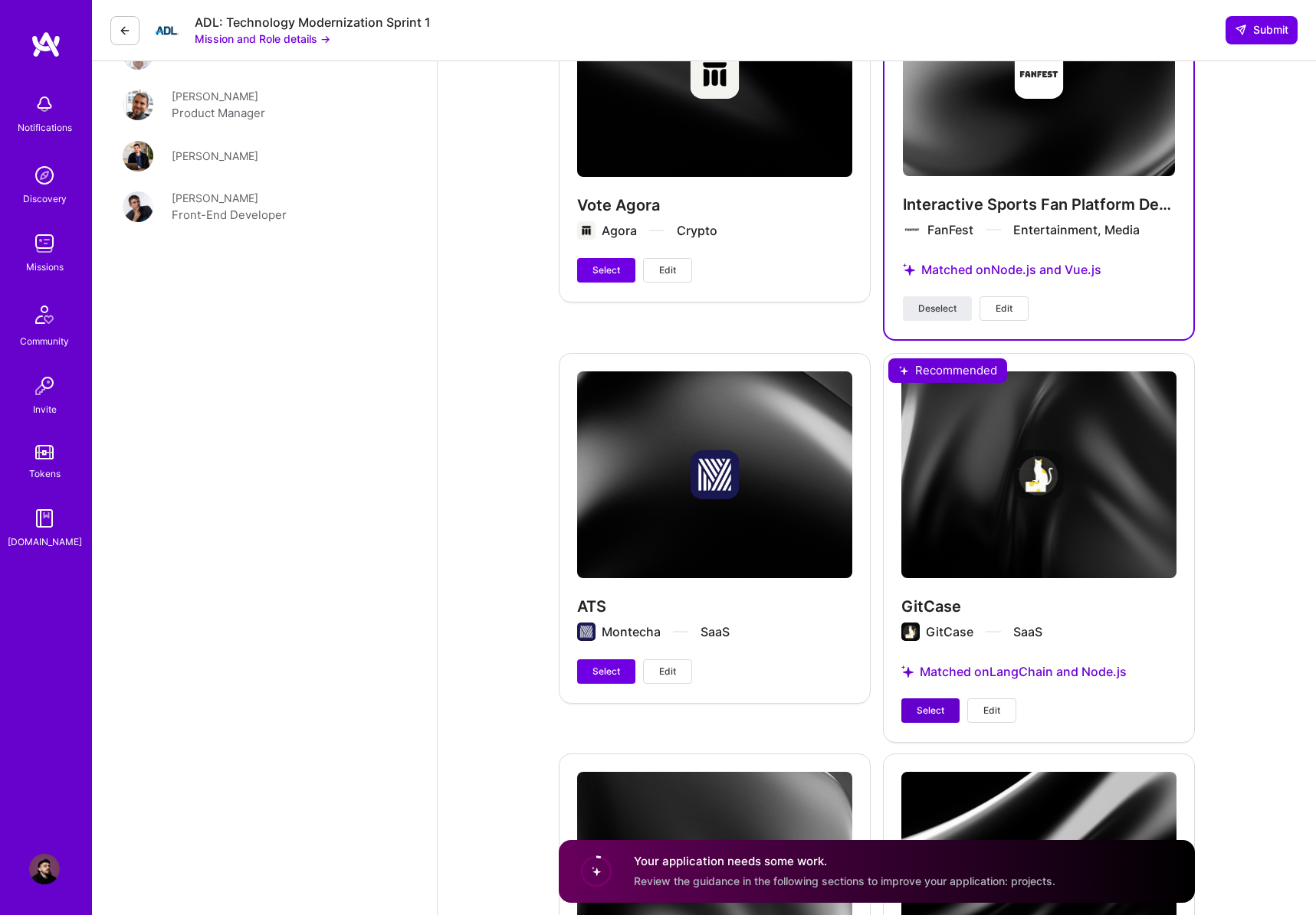
click at [930, 704] on span "Select" at bounding box center [930, 711] width 27 height 14
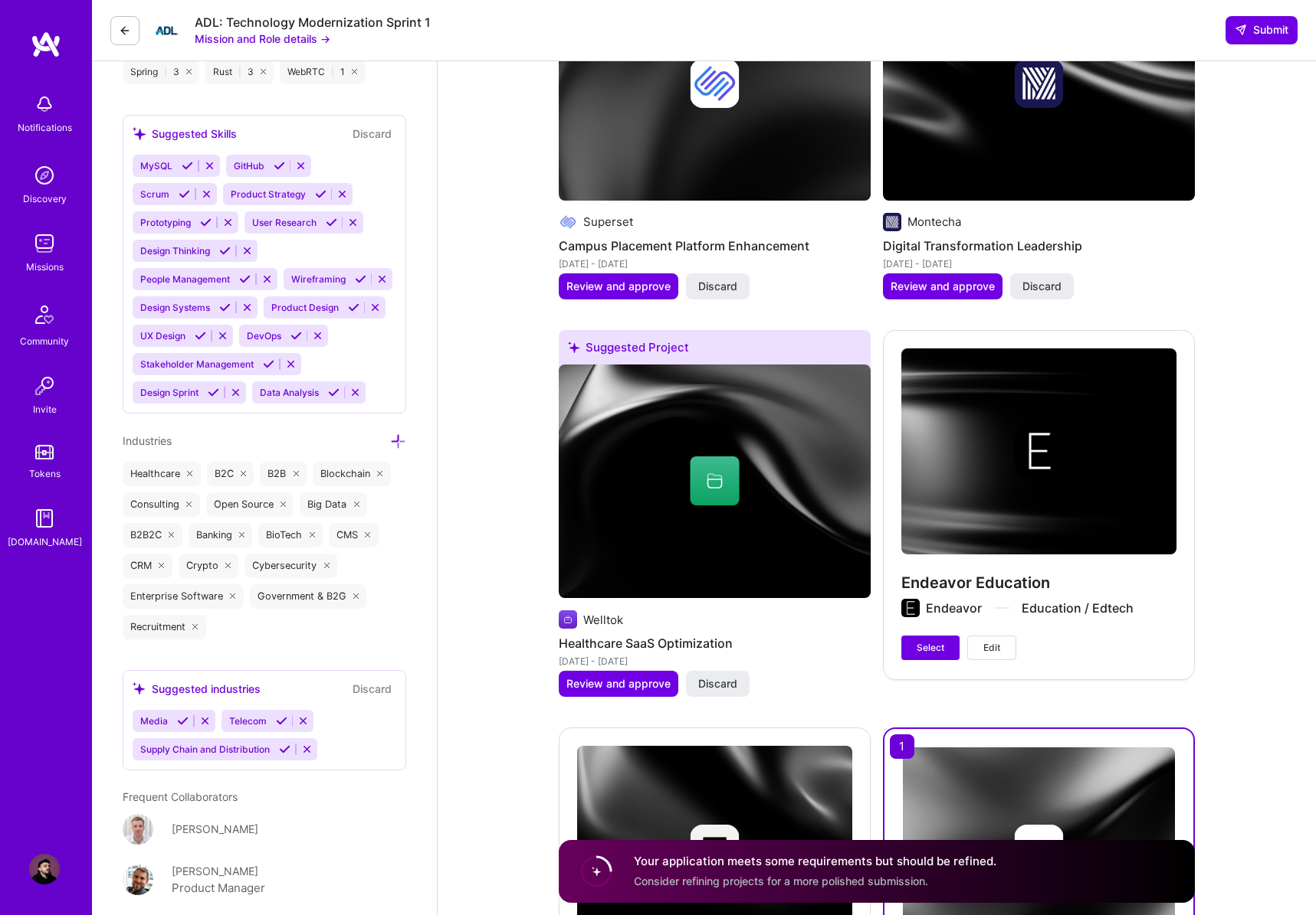
scroll to position [2303, 0]
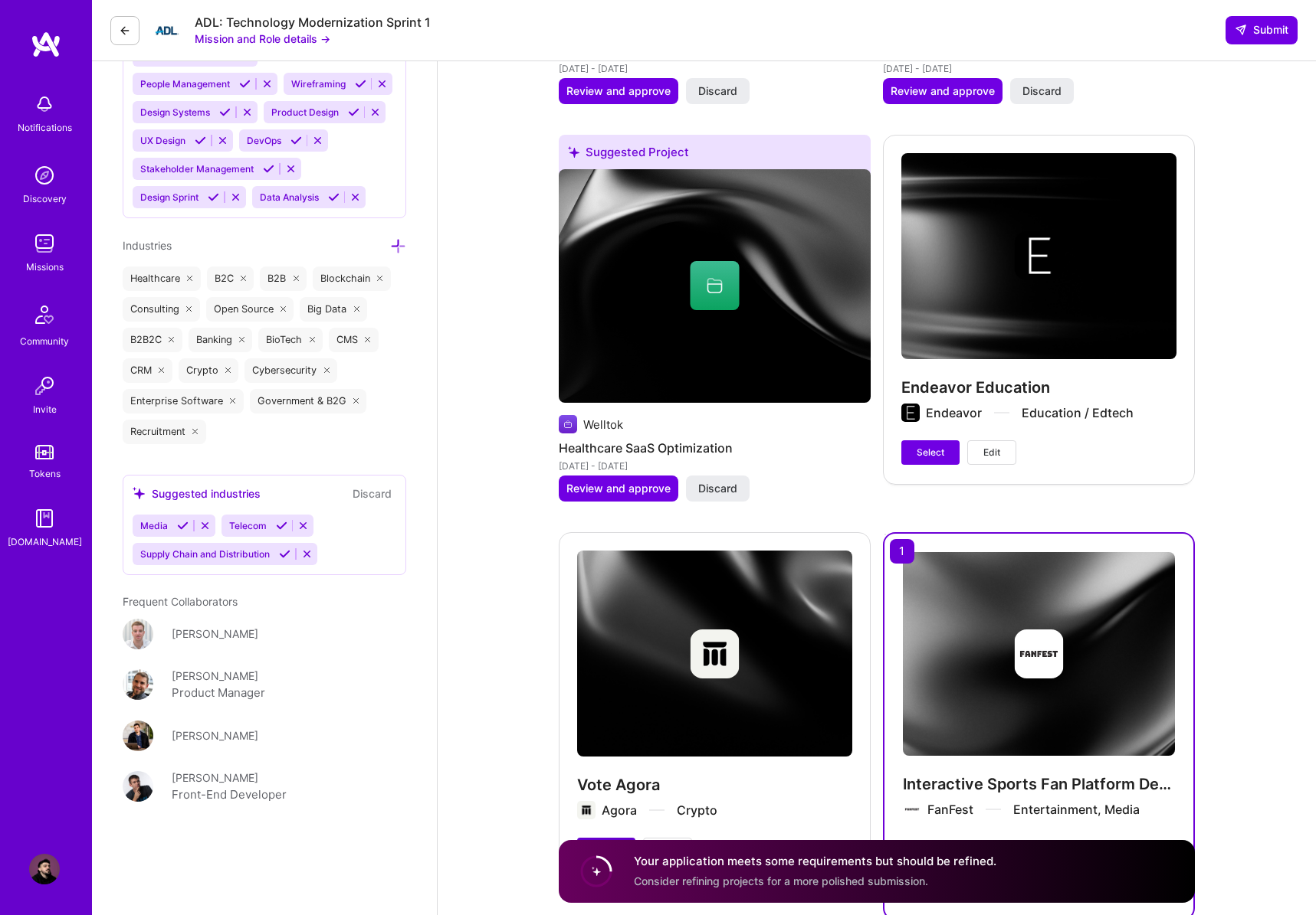
click at [602, 843] on span "Select" at bounding box center [606, 850] width 27 height 14
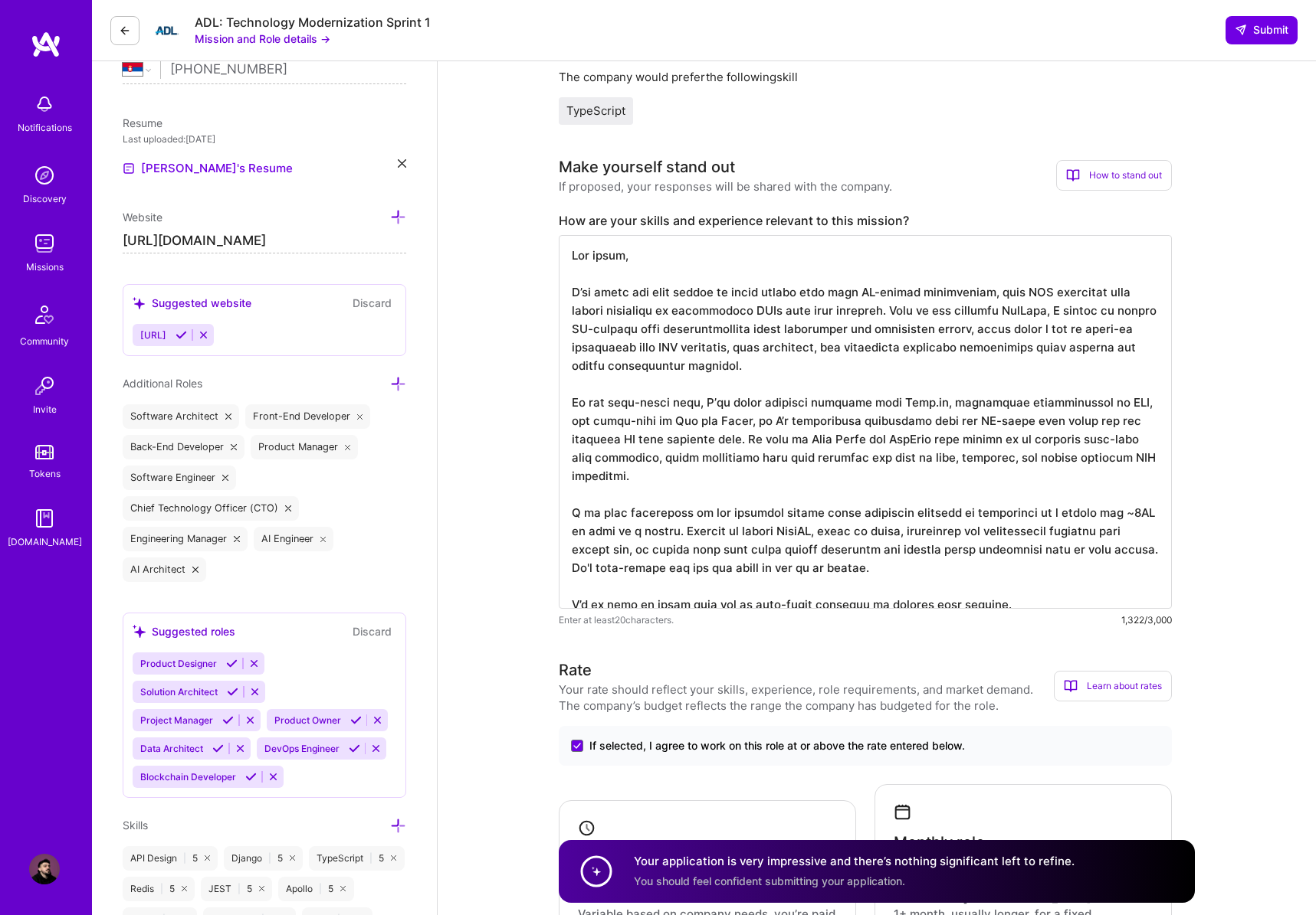
scroll to position [371, 0]
click at [933, 550] on textarea at bounding box center [865, 422] width 613 height 374
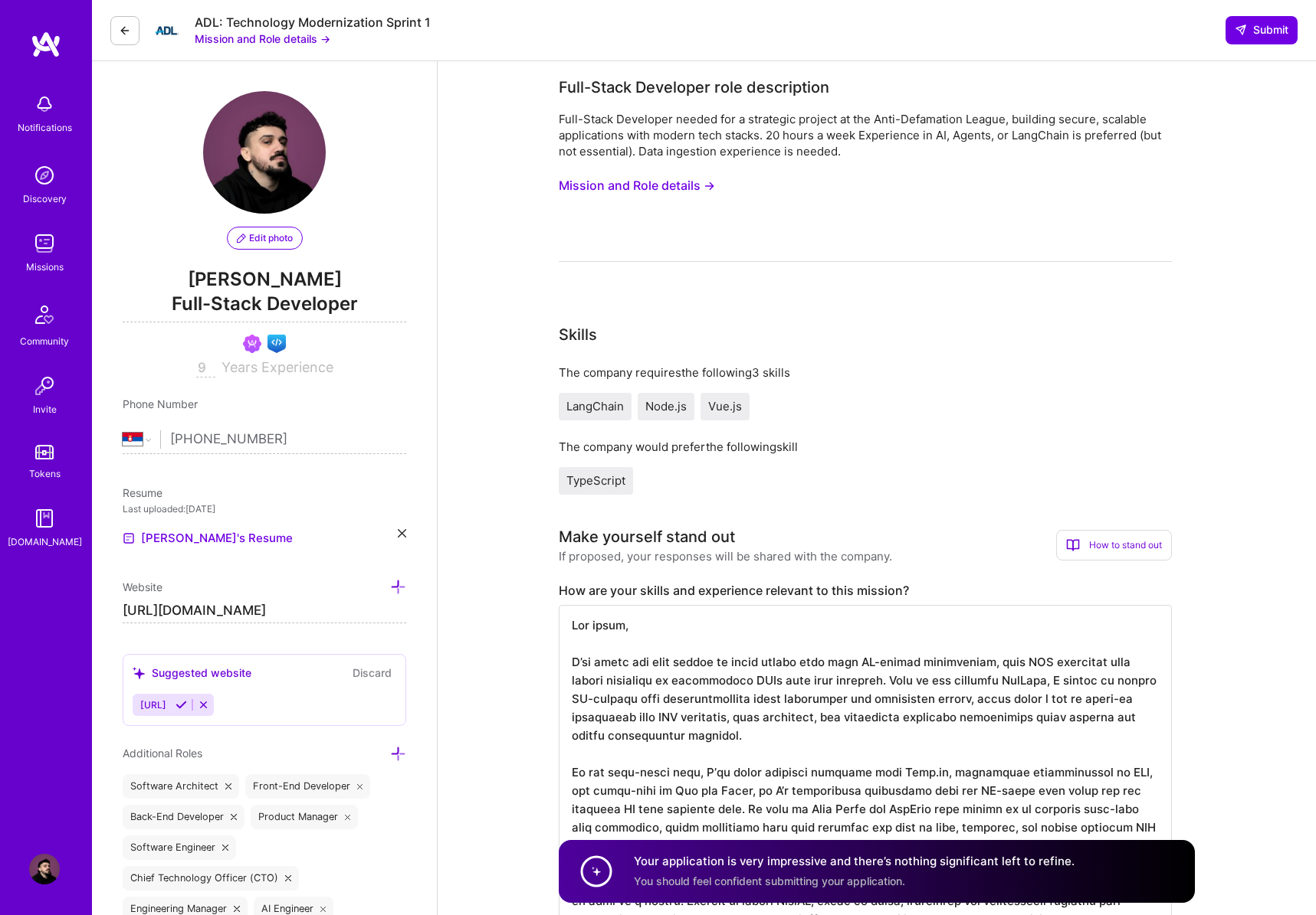
scroll to position [0, 0]
click at [1266, 31] on span "Submit" at bounding box center [1261, 30] width 54 height 15
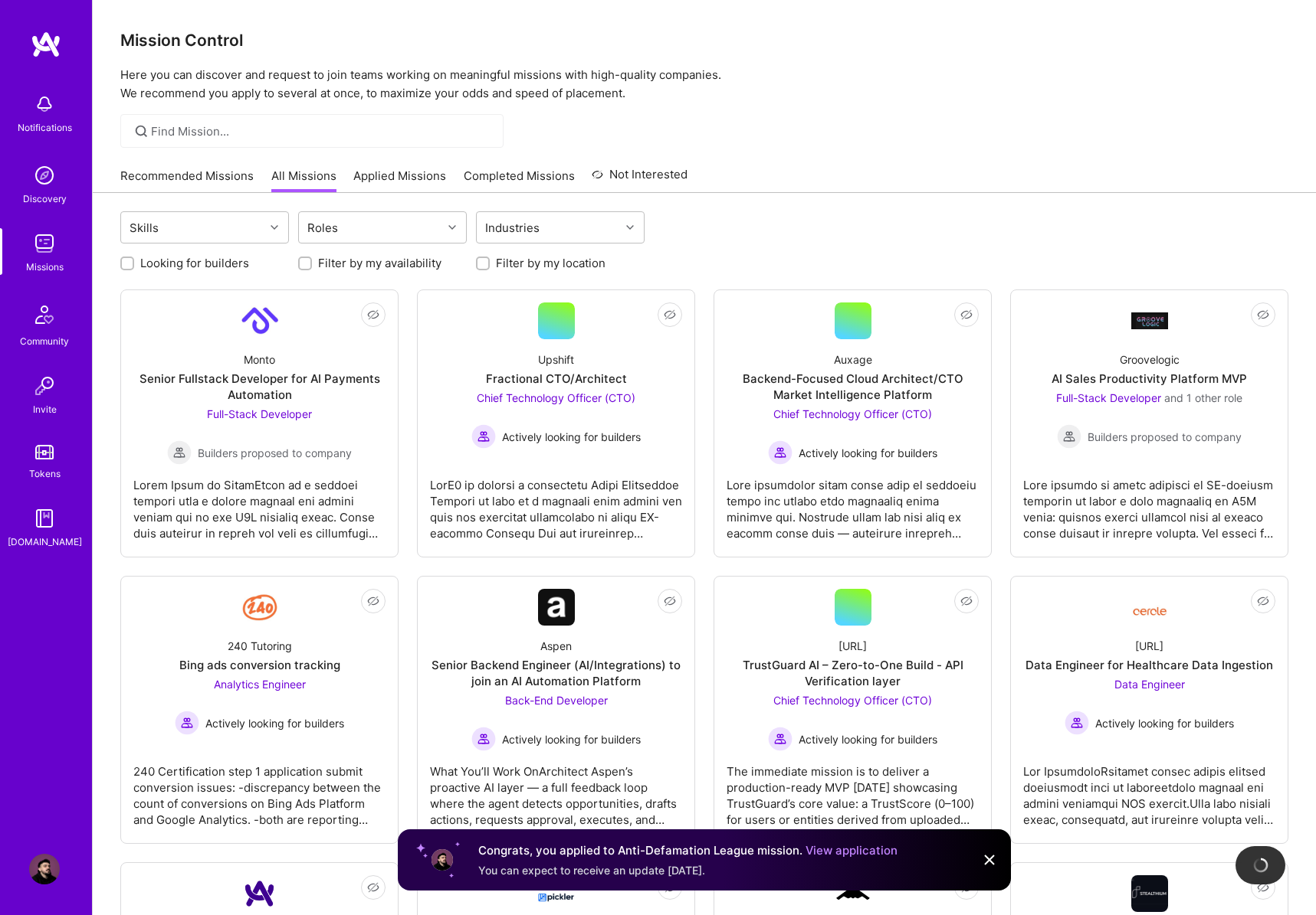
click at [988, 859] on img at bounding box center [990, 860] width 19 height 19
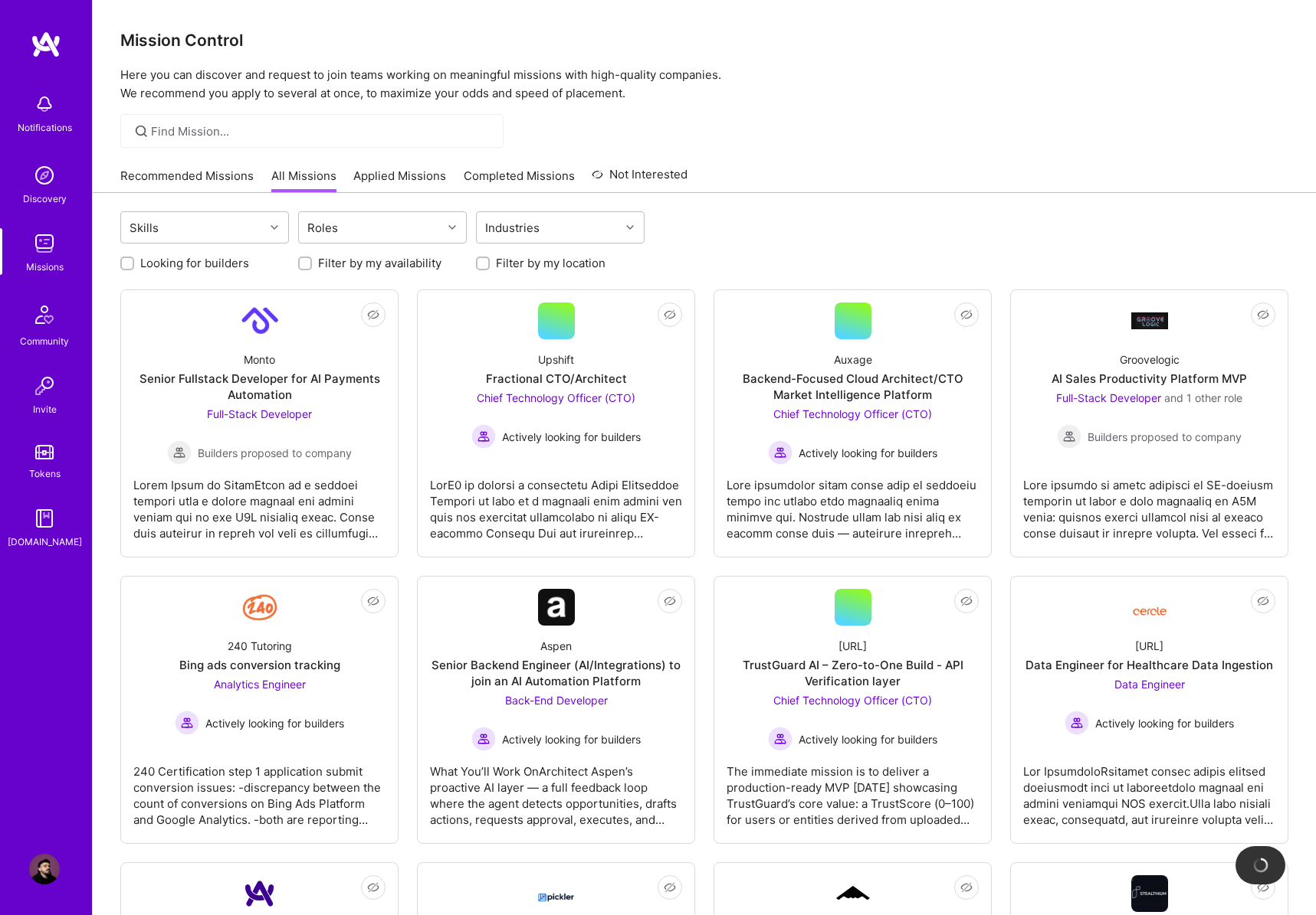
click at [890, 248] on div "Looking for builders Filter by my availability Filter by my location" at bounding box center [705, 259] width 1168 height 24
click at [189, 178] on link "Recommended Missions" at bounding box center [187, 181] width 133 height 26
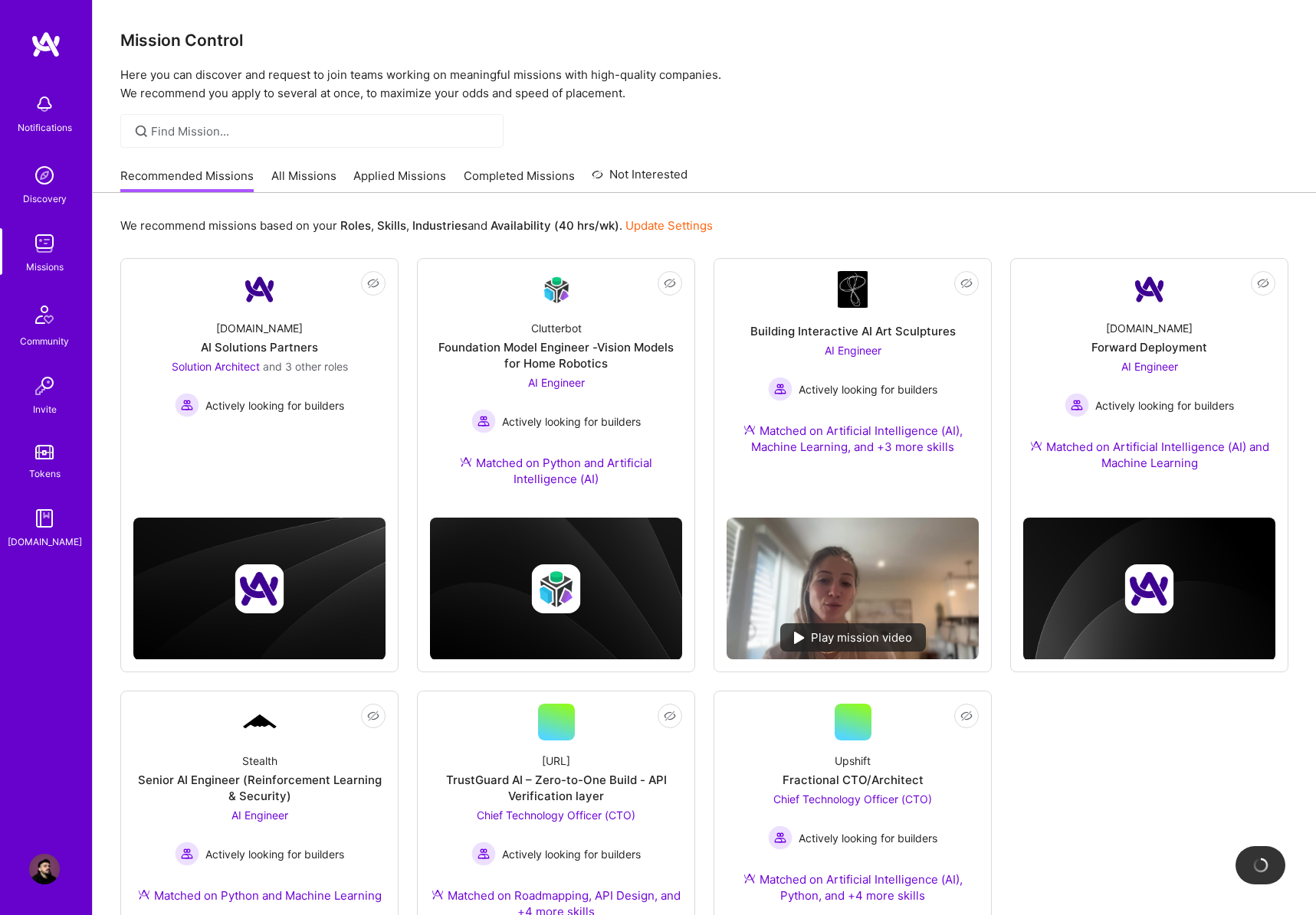
click at [1079, 787] on div "Not Interested [DOMAIN_NAME] AI Solutions Partners Solution Architect and 3 oth…" at bounding box center [705, 681] width 1168 height 848
click at [1198, 790] on div "Not Interested [DOMAIN_NAME] AI Solutions Partners Solution Architect and 3 oth…" at bounding box center [705, 681] width 1168 height 848
drag, startPoint x: 1147, startPoint y: 746, endPoint x: 1141, endPoint y: 754, distance: 10.0
click at [1147, 746] on div "Not Interested [DOMAIN_NAME] AI Solutions Partners Solution Architect and 3 oth…" at bounding box center [705, 681] width 1168 height 848
